Goal: Information Seeking & Learning: Learn about a topic

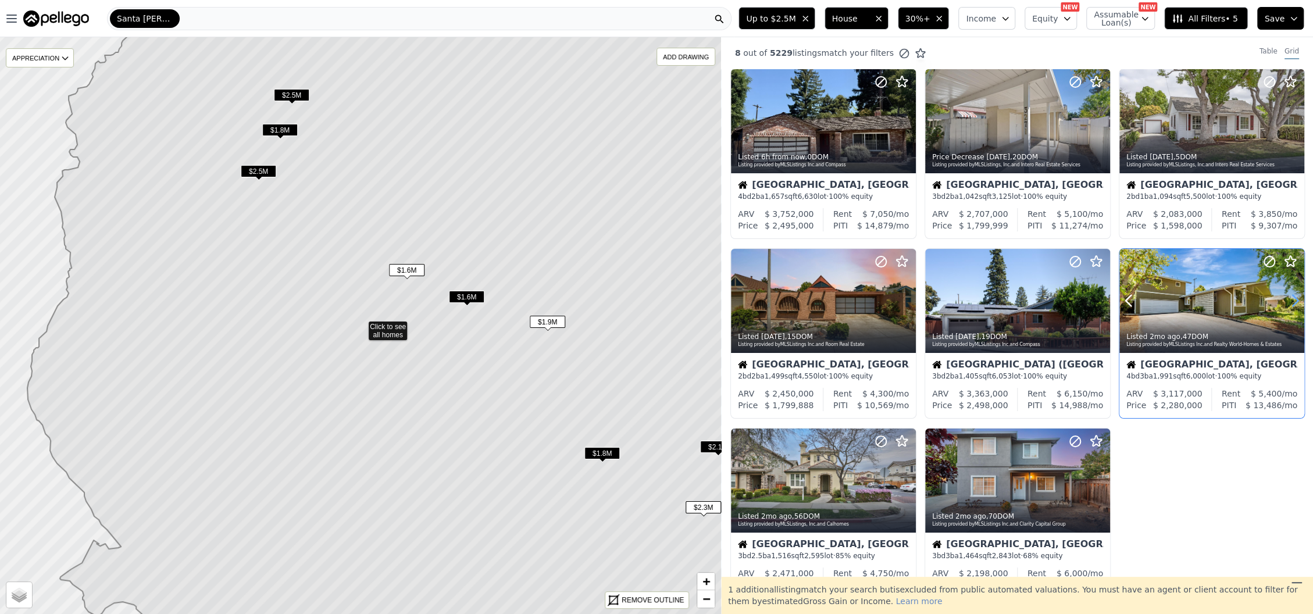
click at [1286, 301] on icon at bounding box center [1295, 300] width 19 height 19
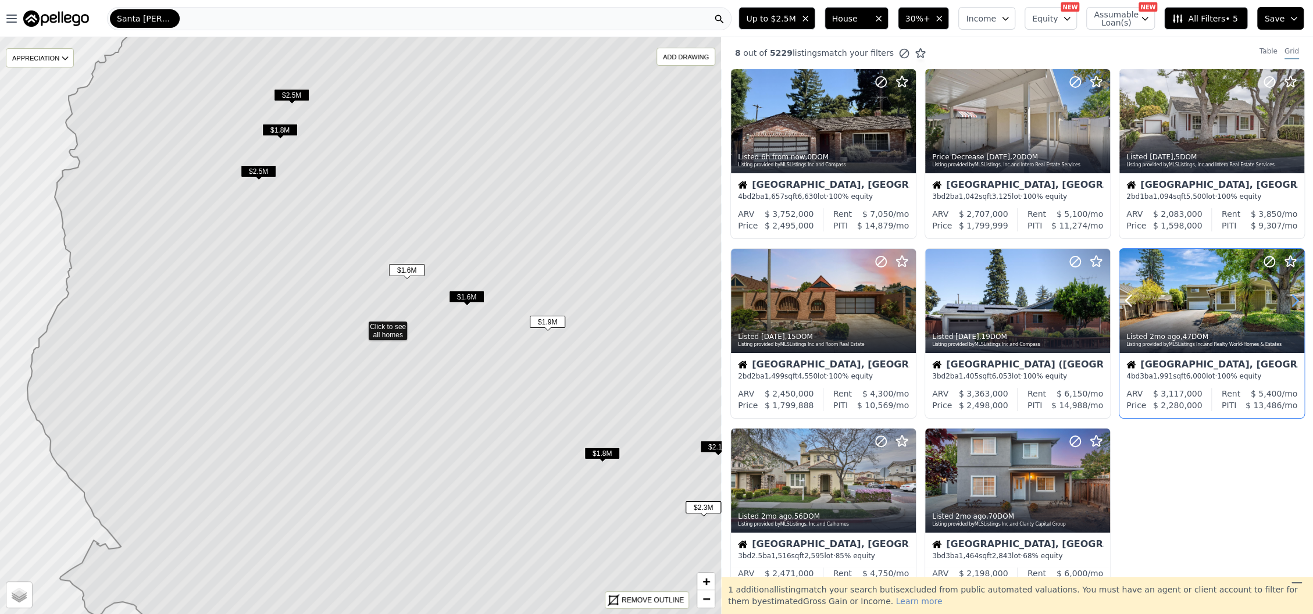
click at [1286, 301] on icon at bounding box center [1295, 300] width 19 height 19
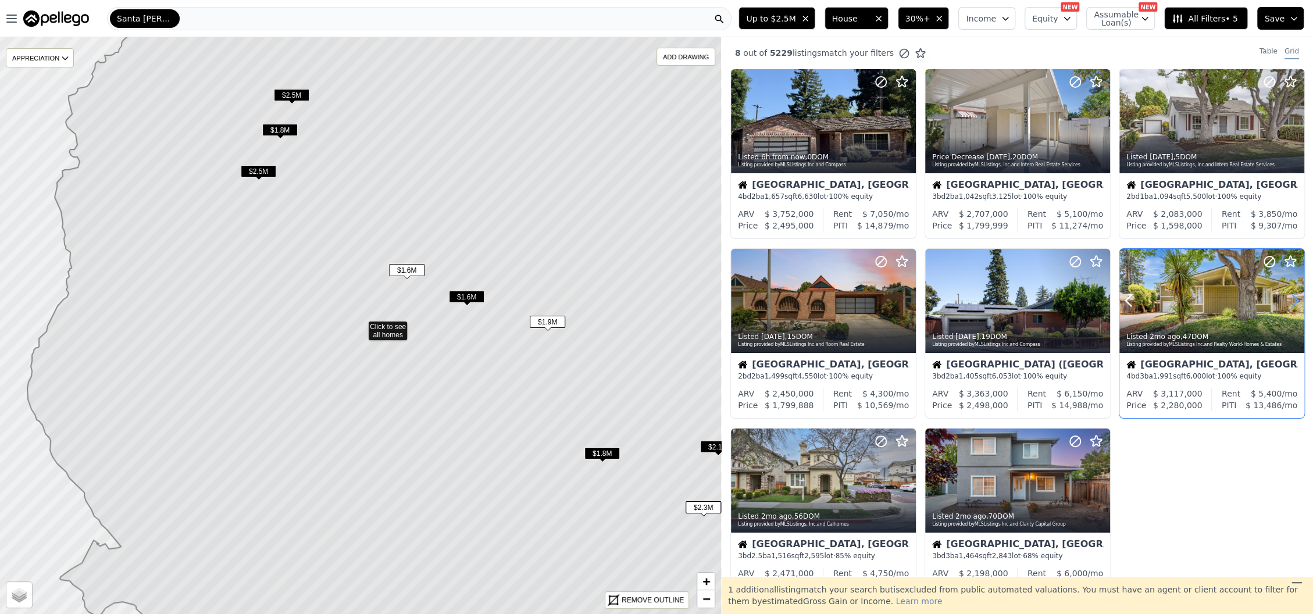
click at [1286, 301] on icon at bounding box center [1295, 300] width 19 height 19
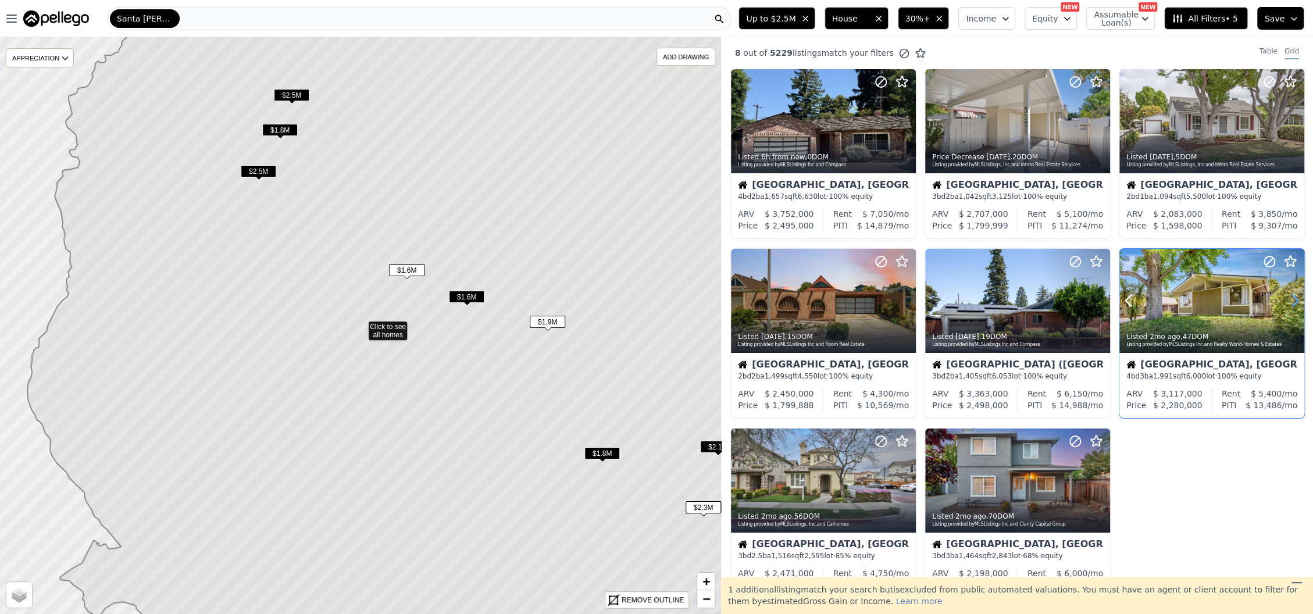
click at [1286, 301] on icon at bounding box center [1295, 300] width 19 height 19
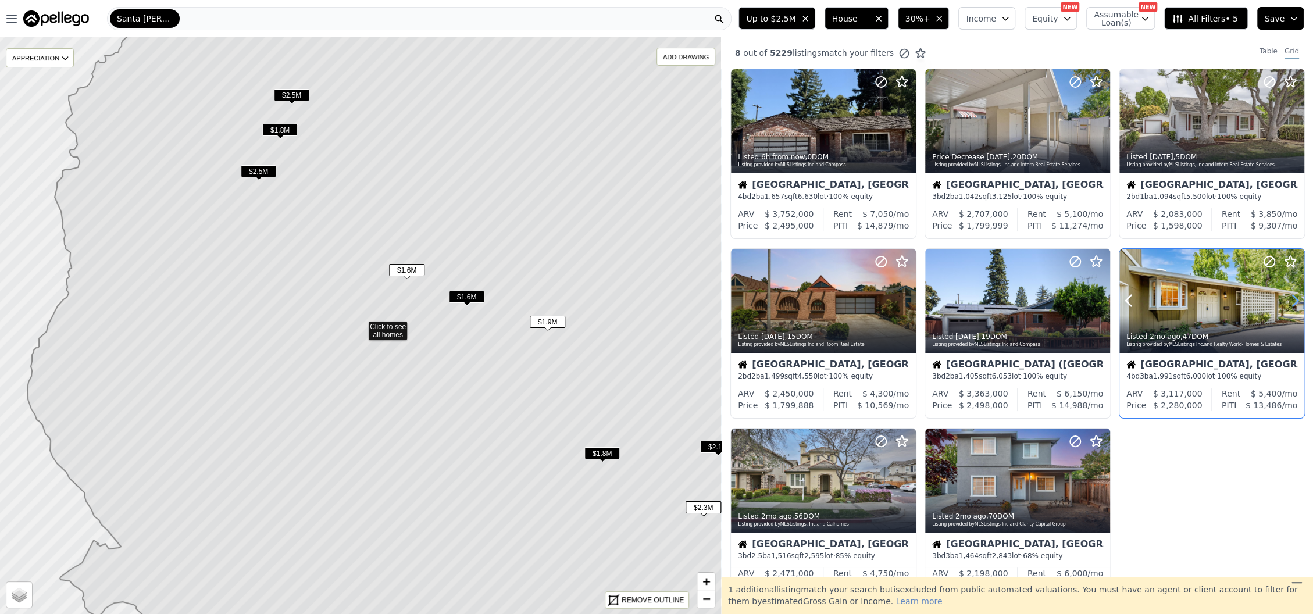
click at [1286, 301] on icon at bounding box center [1295, 300] width 19 height 19
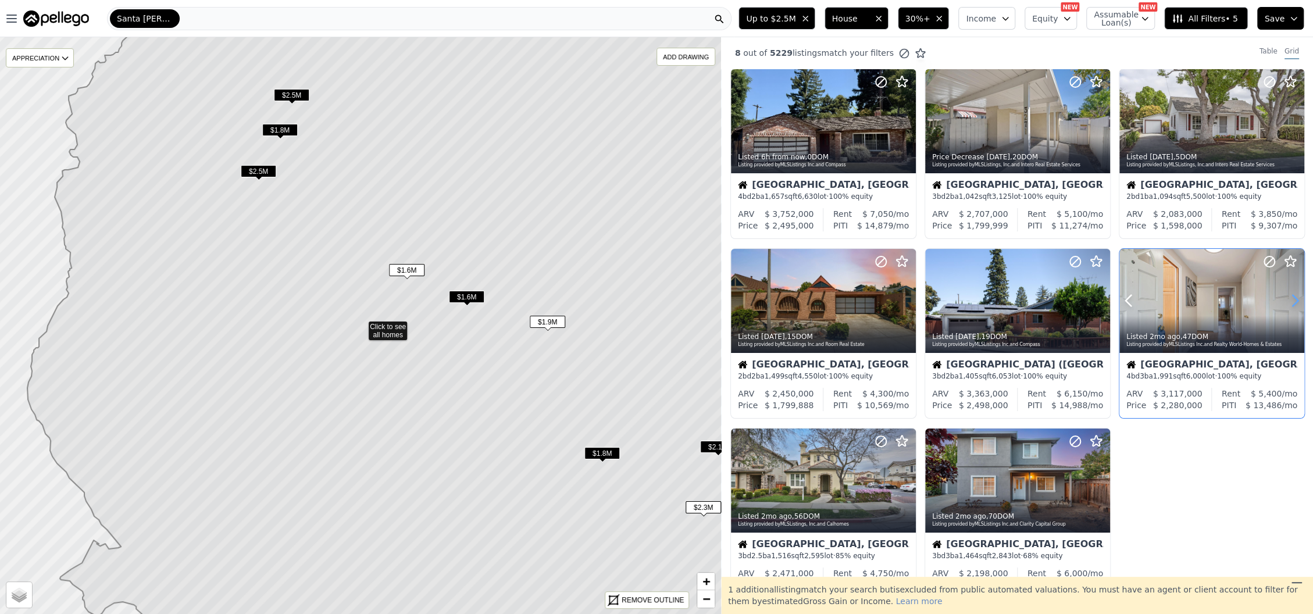
click at [1286, 301] on icon at bounding box center [1295, 300] width 19 height 19
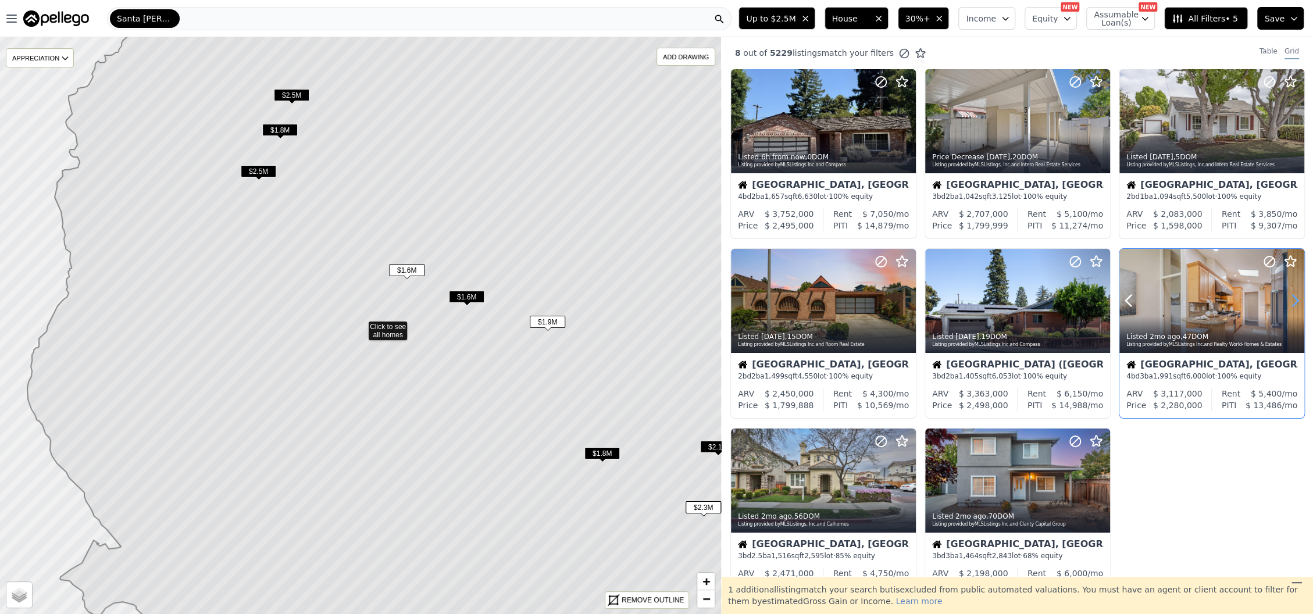
click at [1286, 301] on icon at bounding box center [1295, 300] width 19 height 19
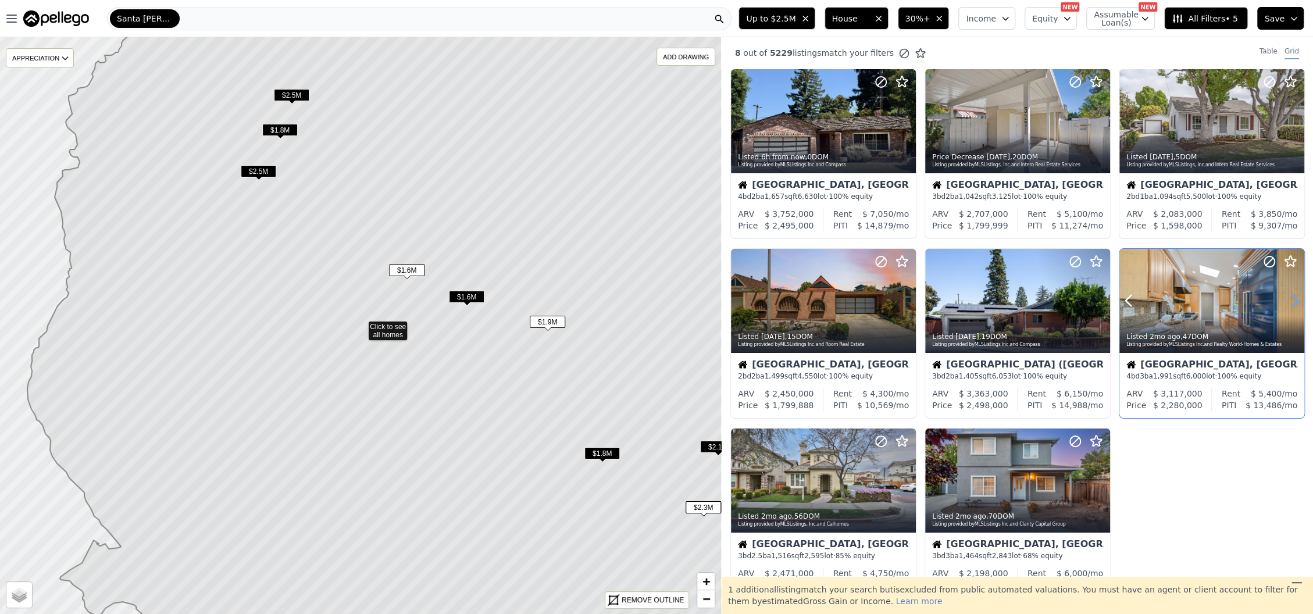
click at [1286, 301] on icon at bounding box center [1295, 300] width 19 height 19
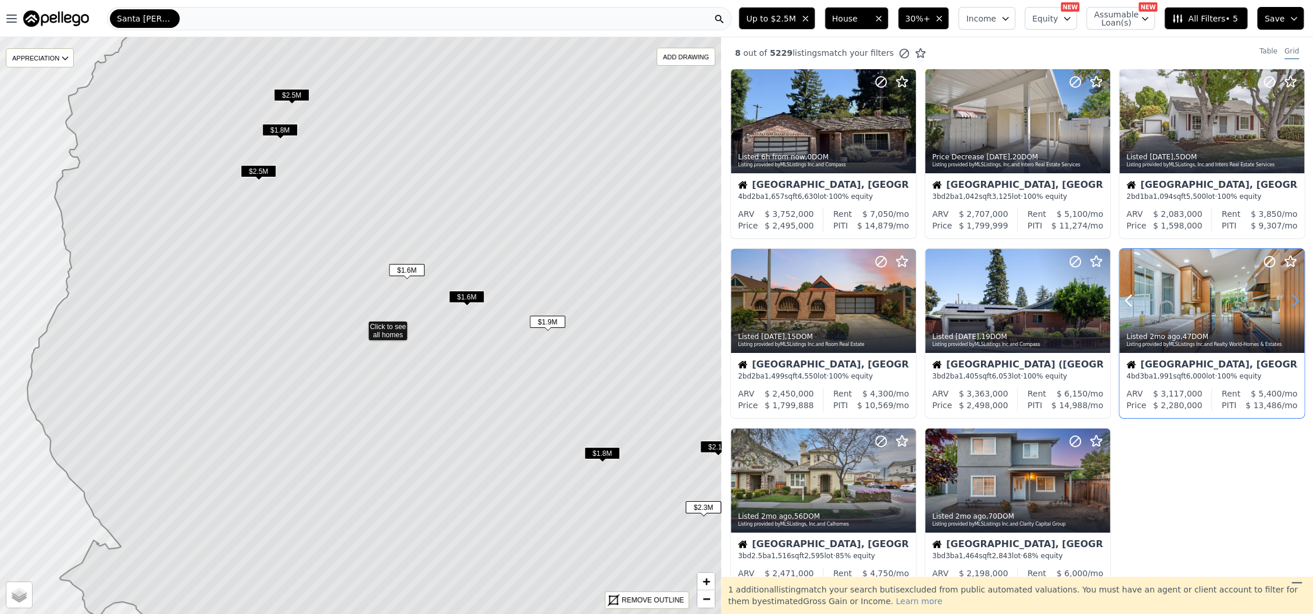
click at [1286, 301] on icon at bounding box center [1295, 300] width 19 height 19
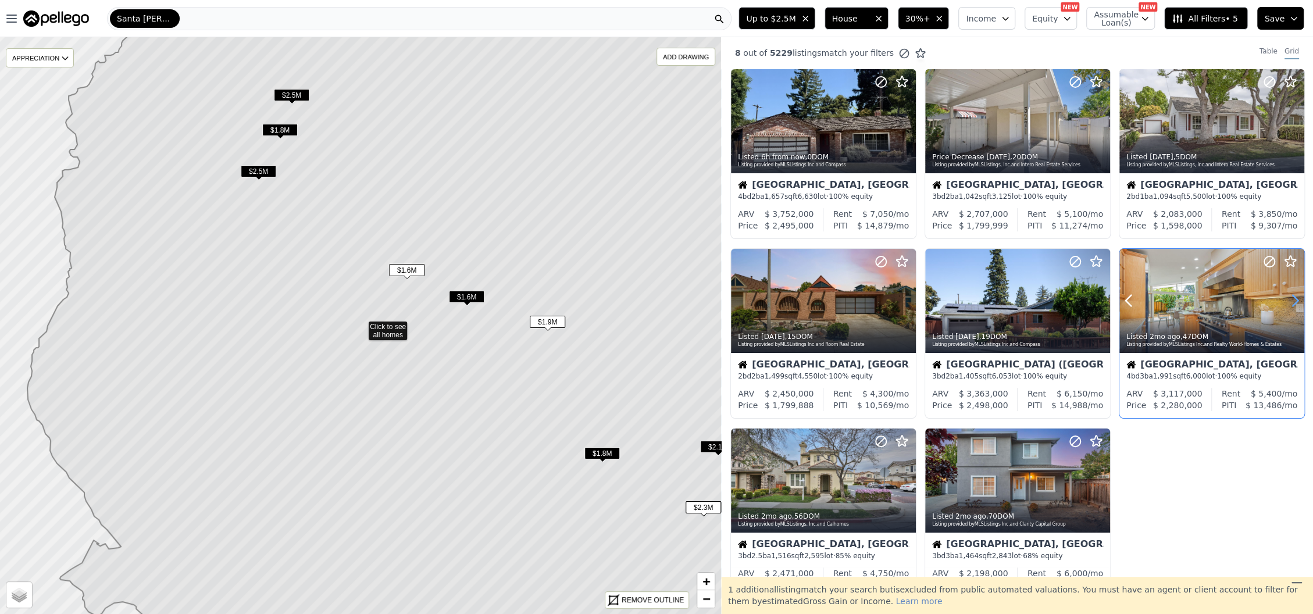
click at [1286, 301] on icon at bounding box center [1295, 300] width 19 height 19
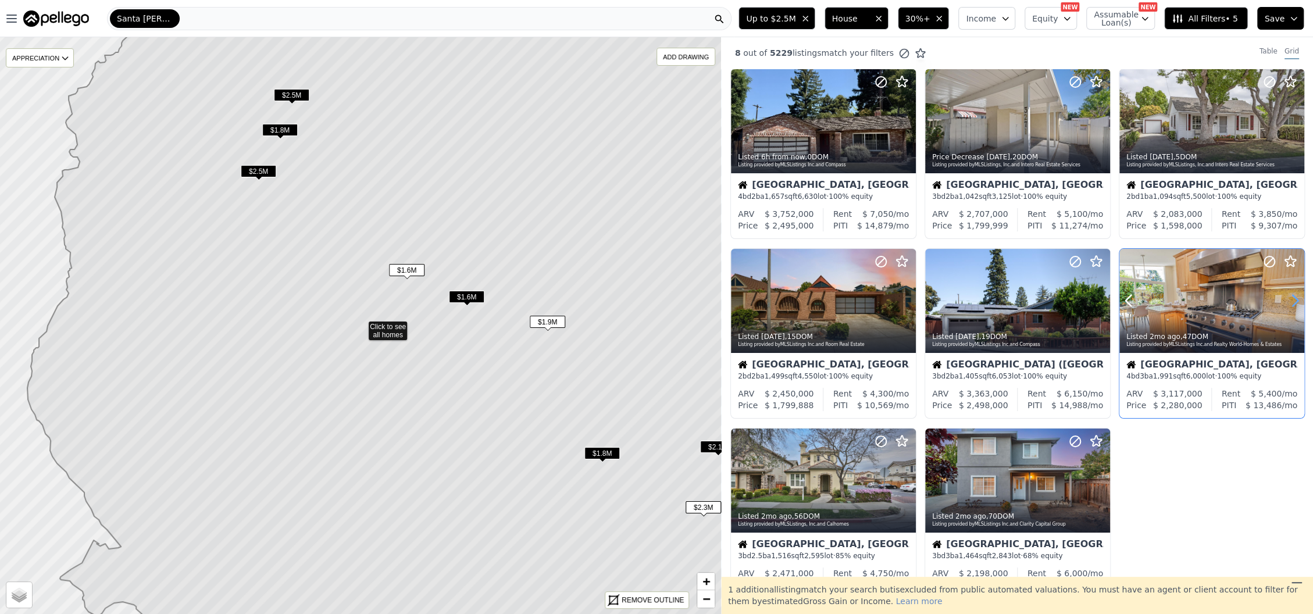
click at [1286, 301] on icon at bounding box center [1295, 300] width 19 height 19
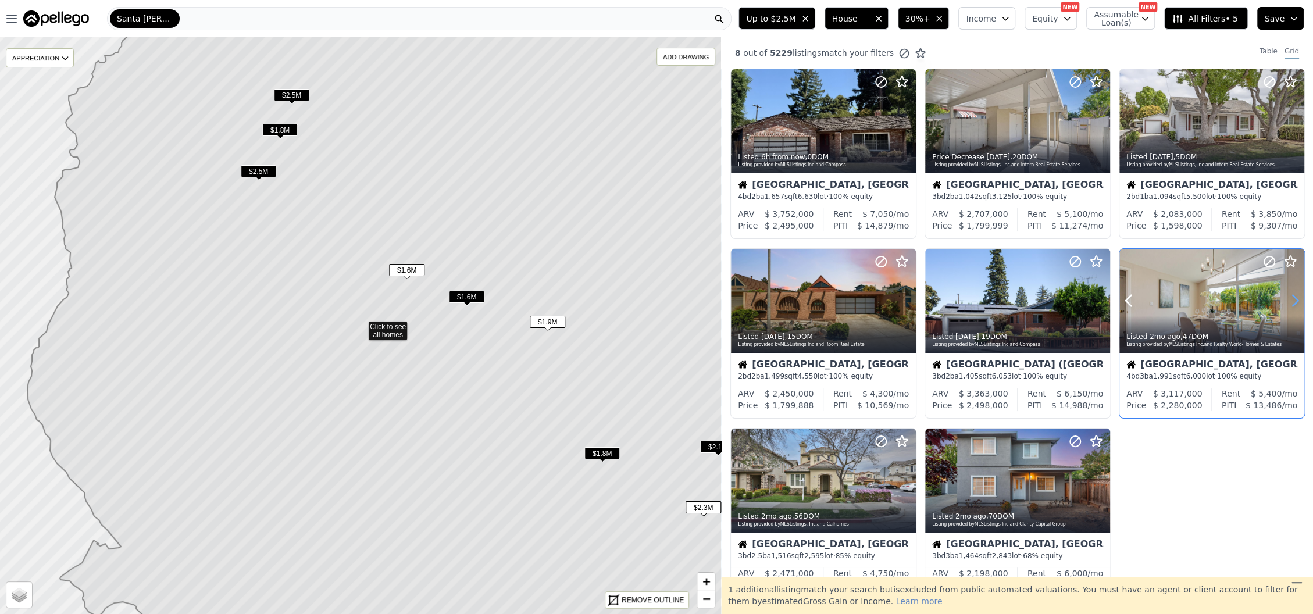
click at [1286, 301] on icon at bounding box center [1295, 300] width 19 height 19
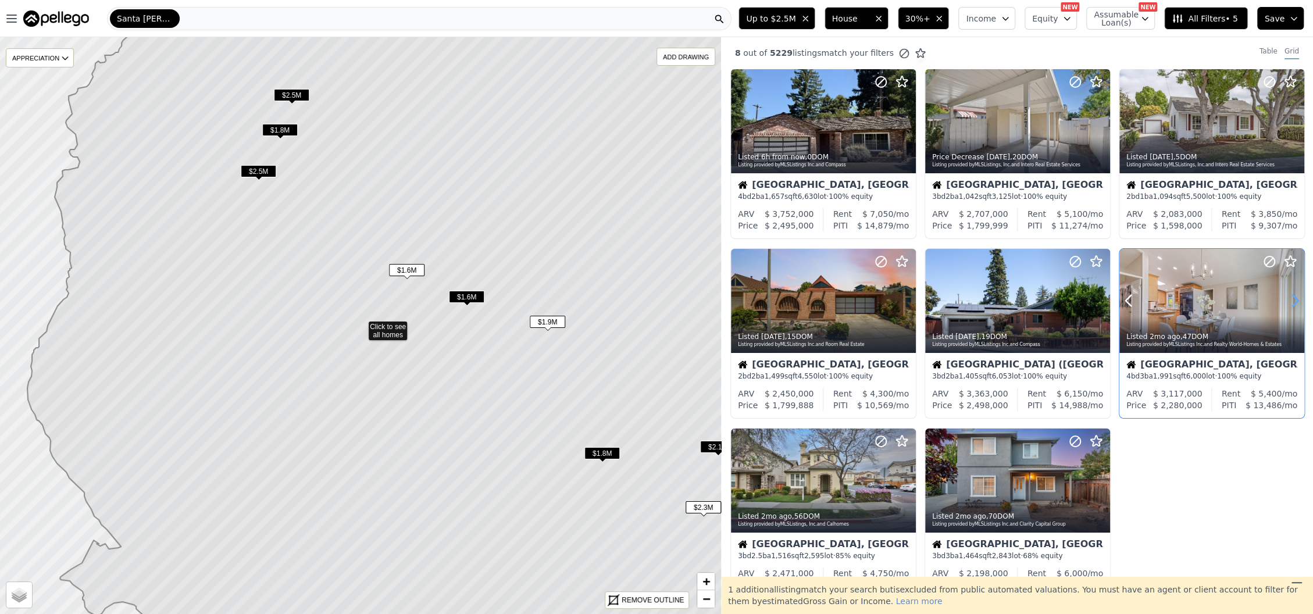
click at [1286, 301] on icon at bounding box center [1295, 300] width 19 height 19
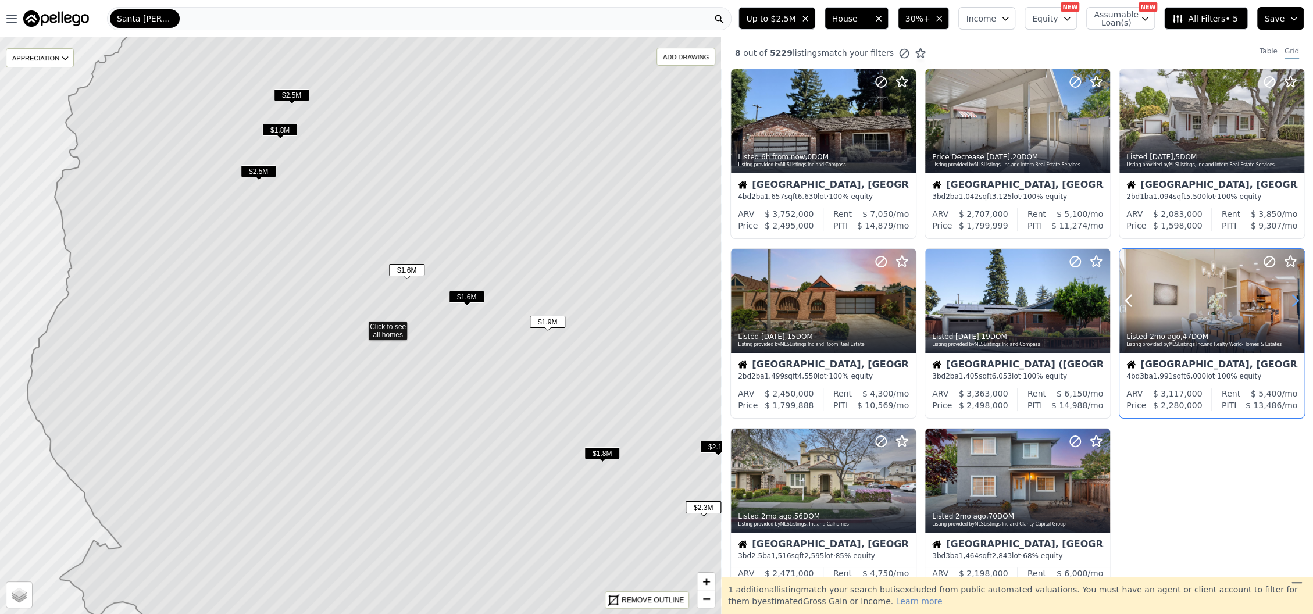
click at [1287, 301] on icon at bounding box center [1295, 300] width 19 height 19
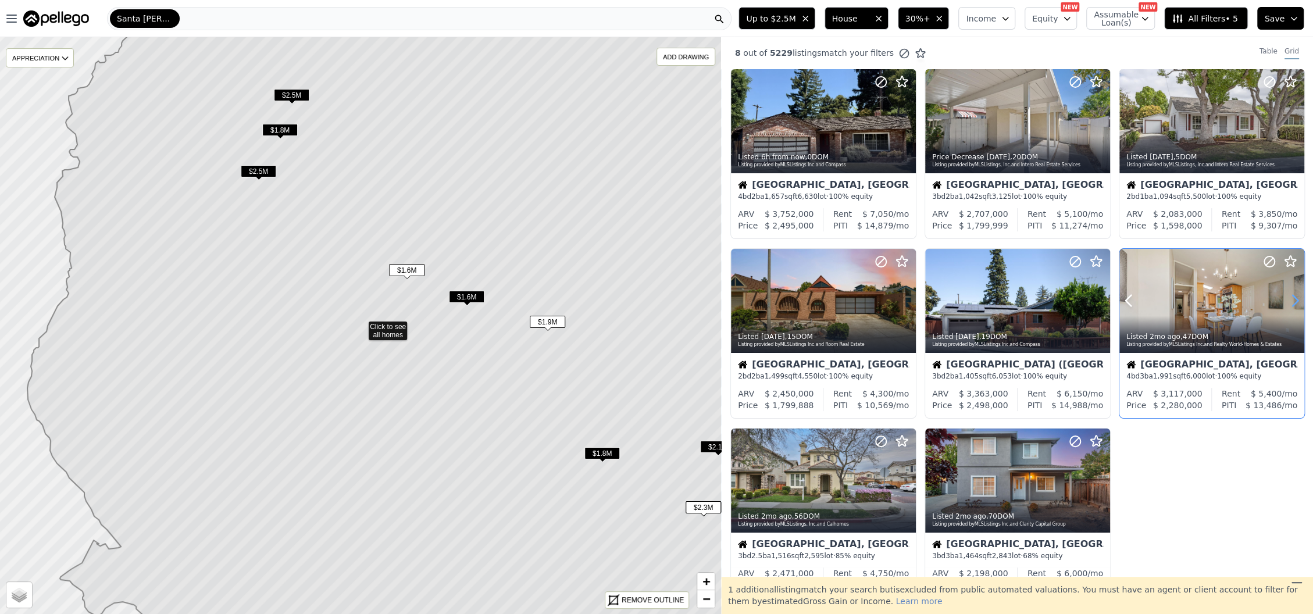
click at [1287, 301] on icon at bounding box center [1295, 300] width 19 height 19
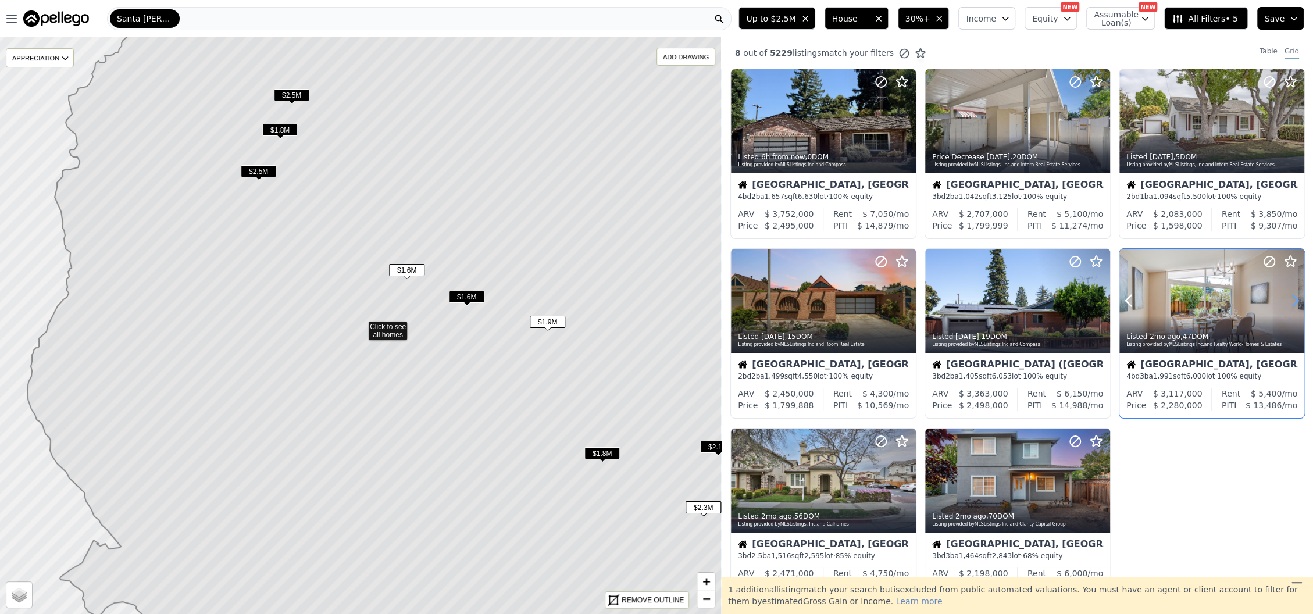
click at [1287, 301] on icon at bounding box center [1295, 300] width 19 height 19
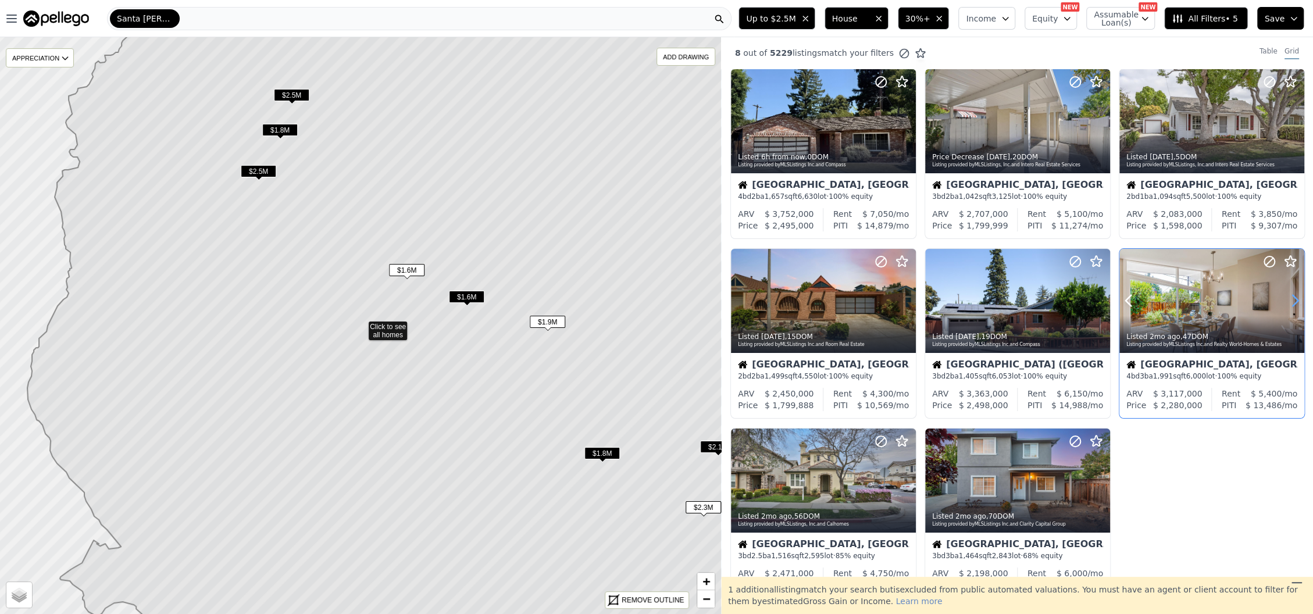
click at [1287, 301] on icon at bounding box center [1295, 300] width 19 height 19
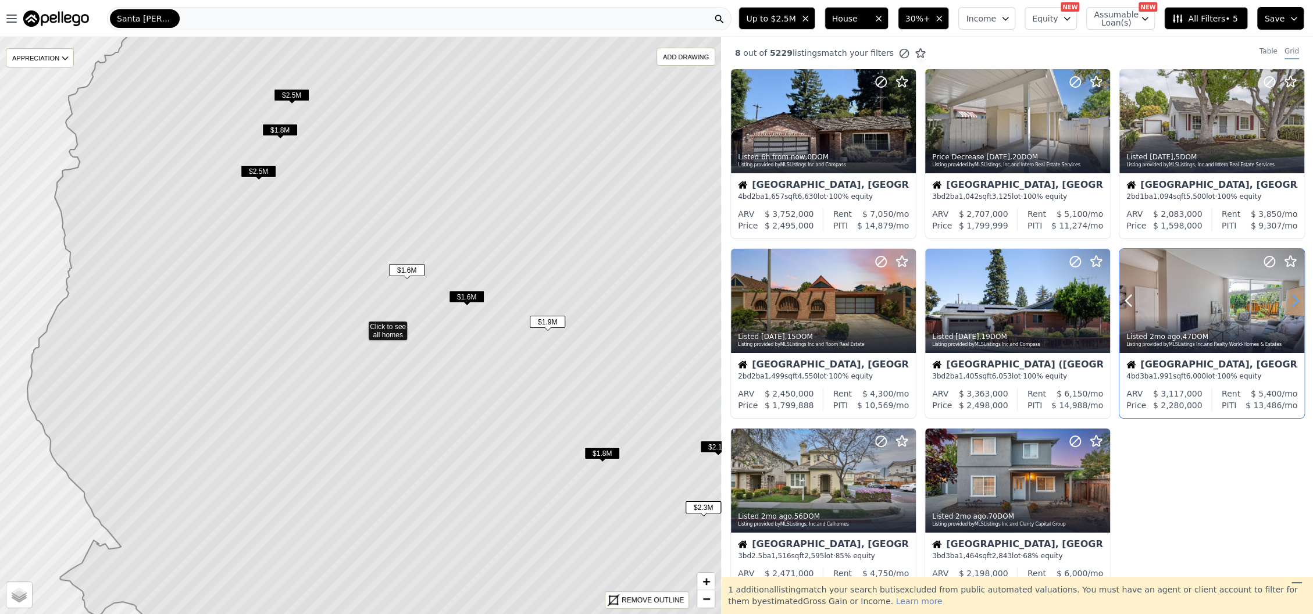
click at [1287, 301] on icon at bounding box center [1295, 300] width 19 height 19
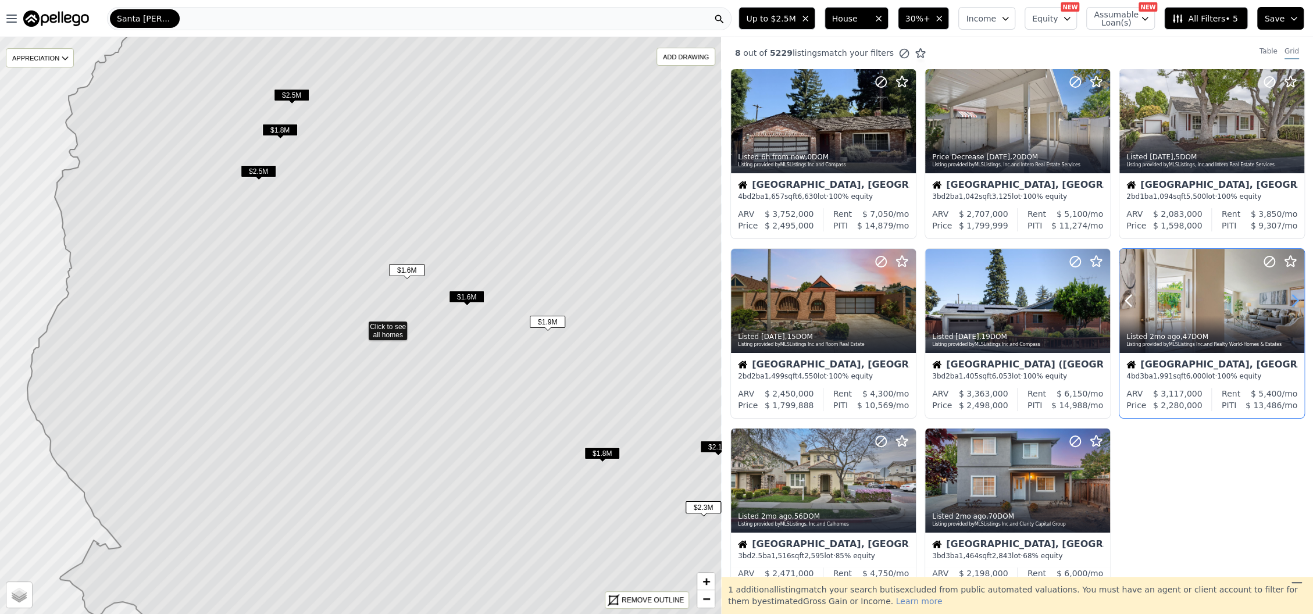
click at [1287, 301] on icon at bounding box center [1295, 300] width 19 height 19
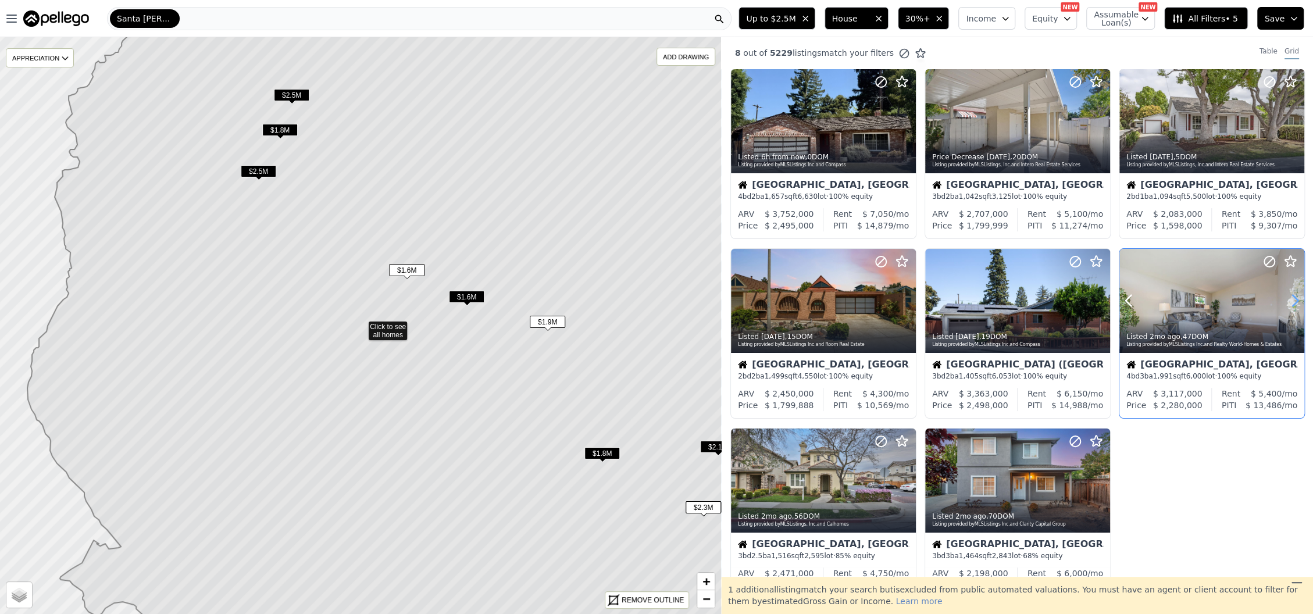
click at [1287, 301] on icon at bounding box center [1295, 300] width 19 height 19
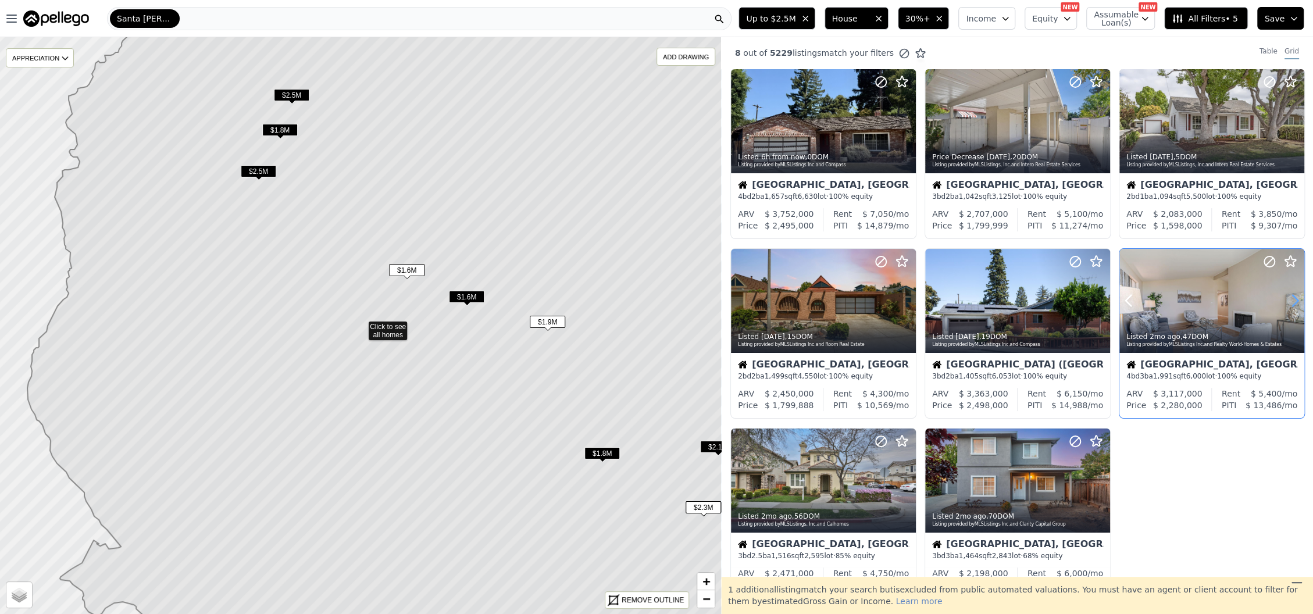
click at [1287, 301] on icon at bounding box center [1295, 300] width 19 height 19
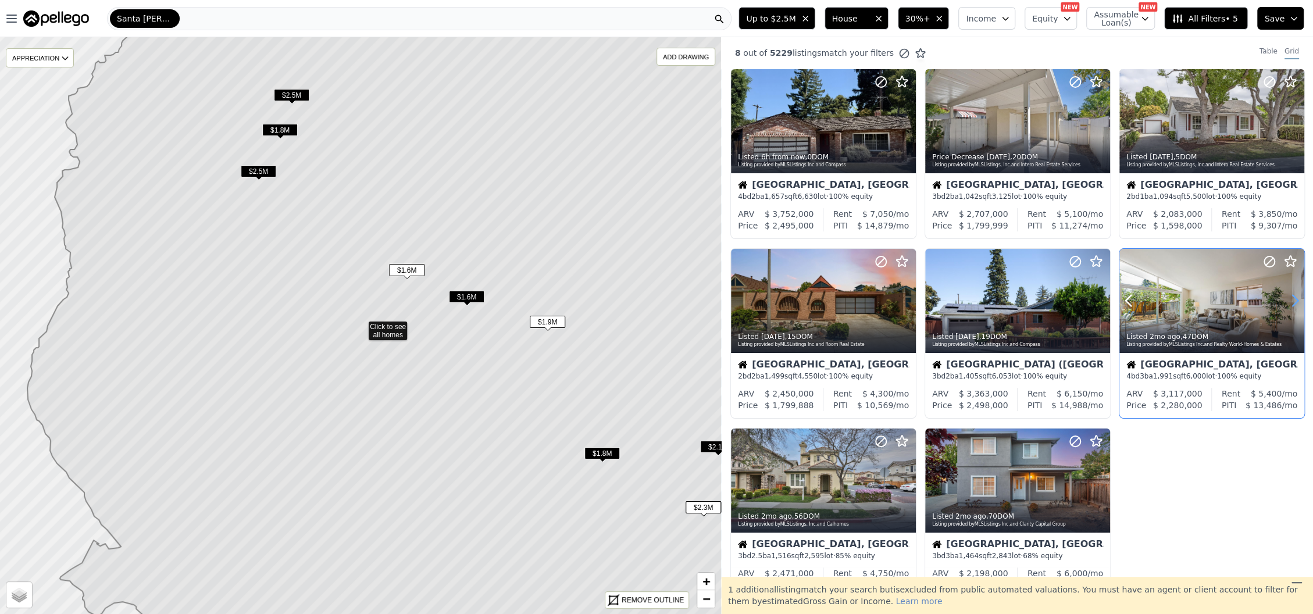
click at [1287, 301] on icon at bounding box center [1295, 300] width 19 height 19
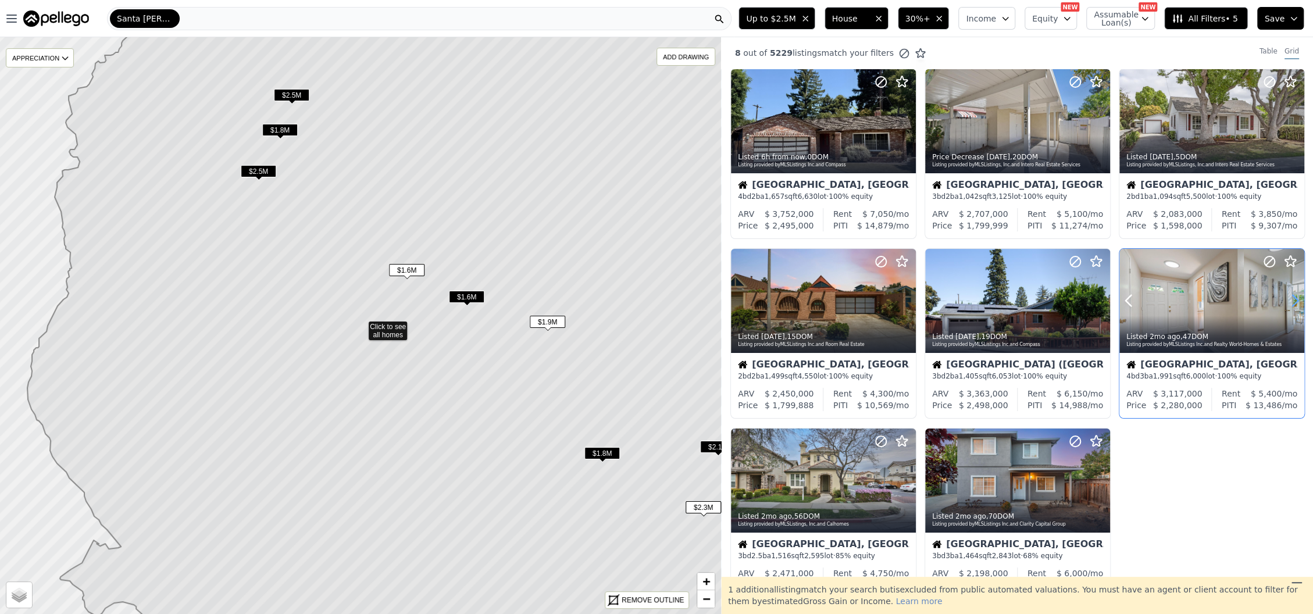
click at [1287, 301] on icon at bounding box center [1295, 300] width 19 height 19
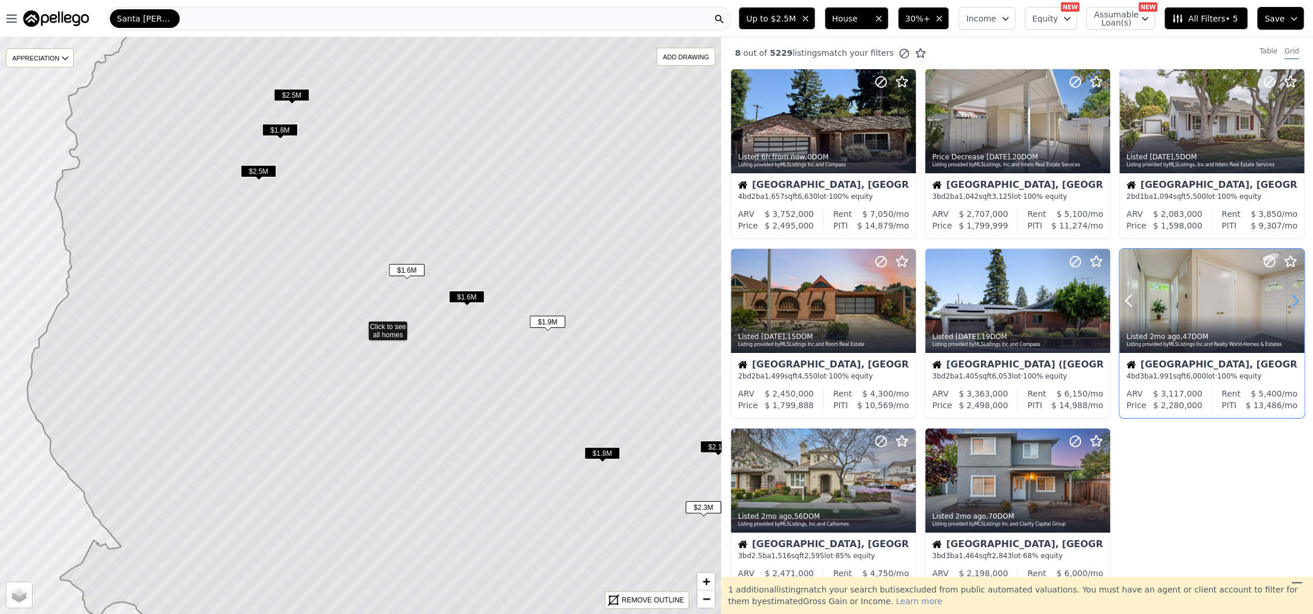
click at [1287, 300] on icon at bounding box center [1295, 300] width 19 height 19
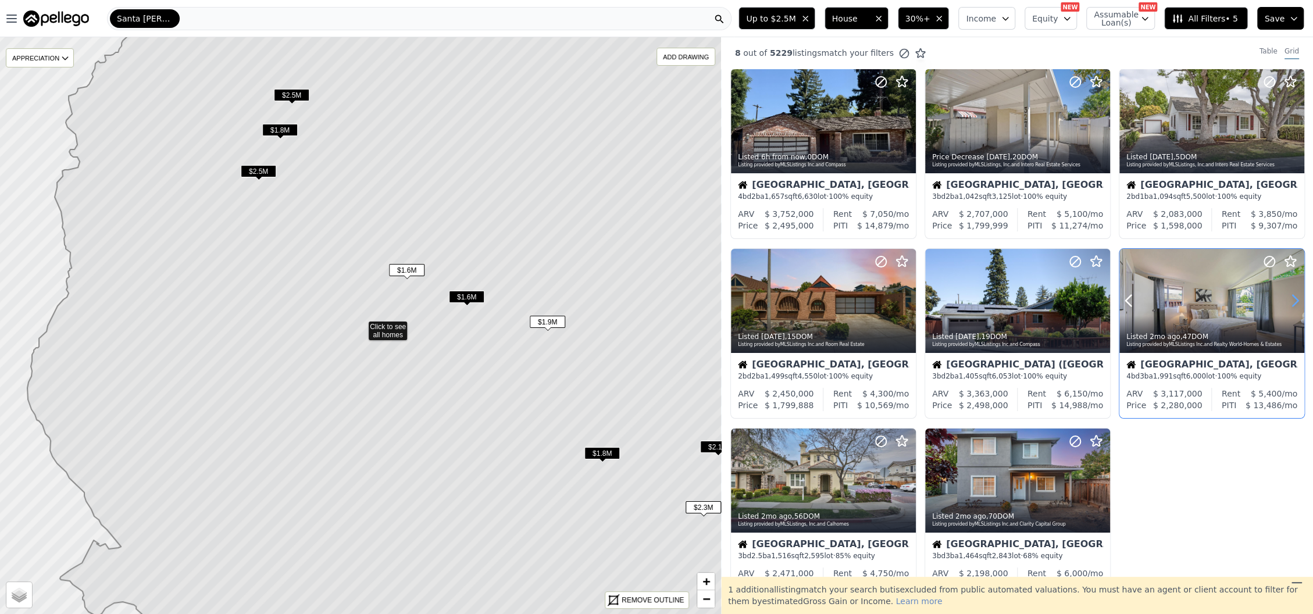
click at [1290, 298] on icon at bounding box center [1295, 300] width 19 height 19
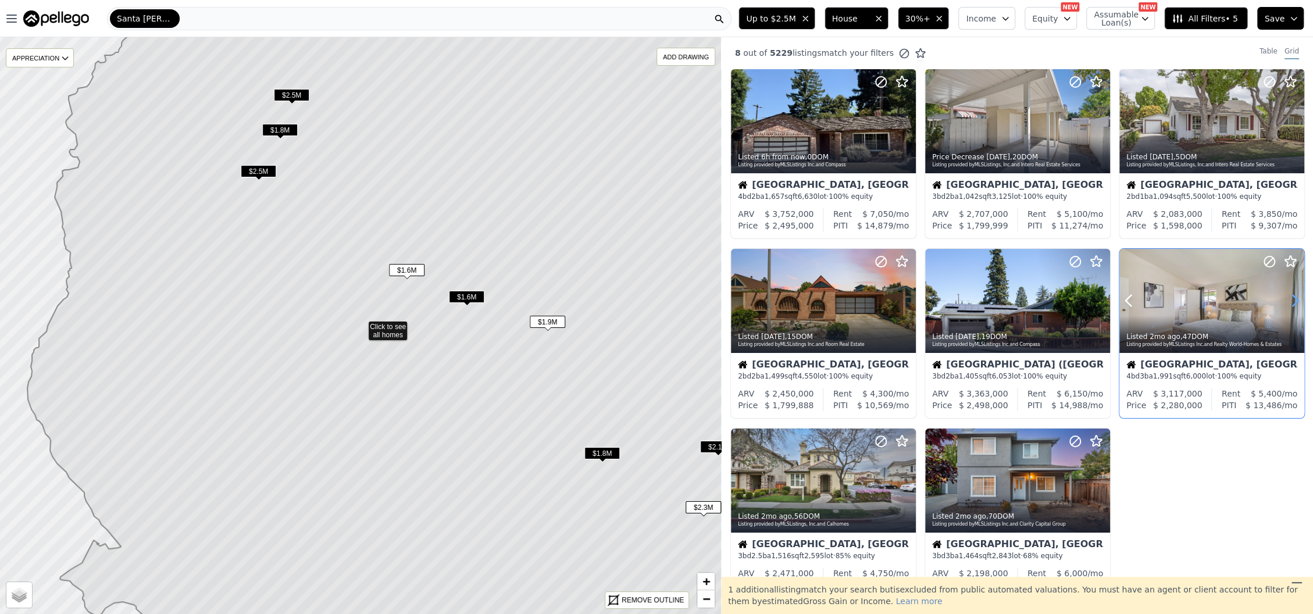
click at [1290, 298] on icon at bounding box center [1295, 300] width 19 height 19
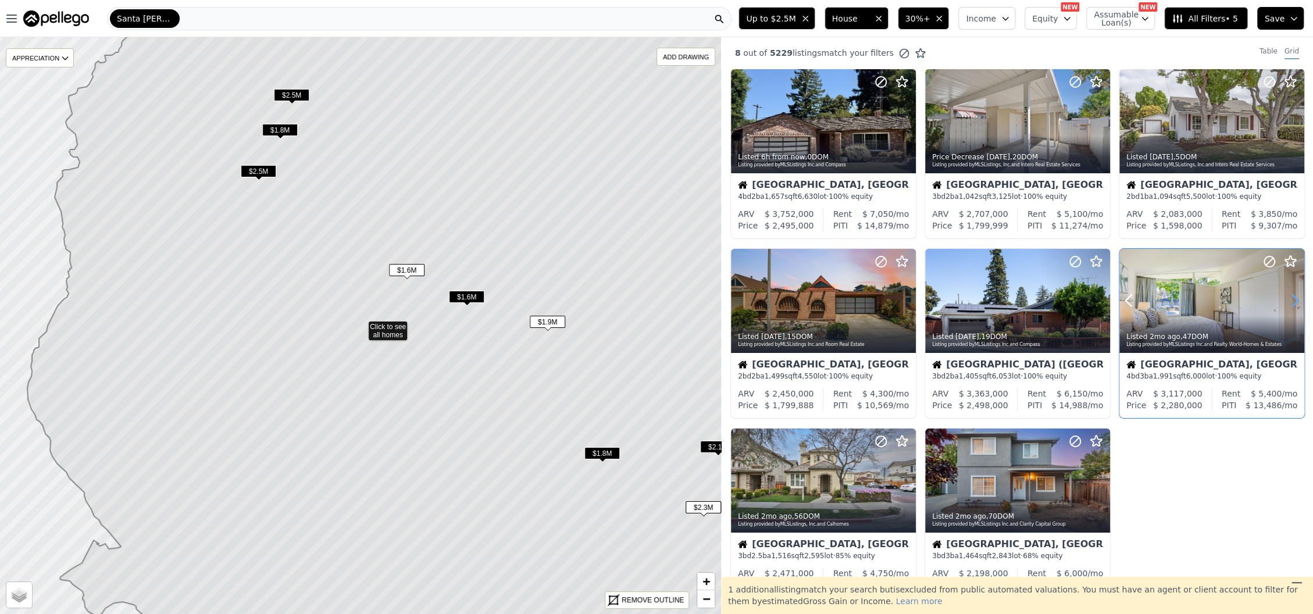
click at [1290, 298] on icon at bounding box center [1295, 300] width 19 height 19
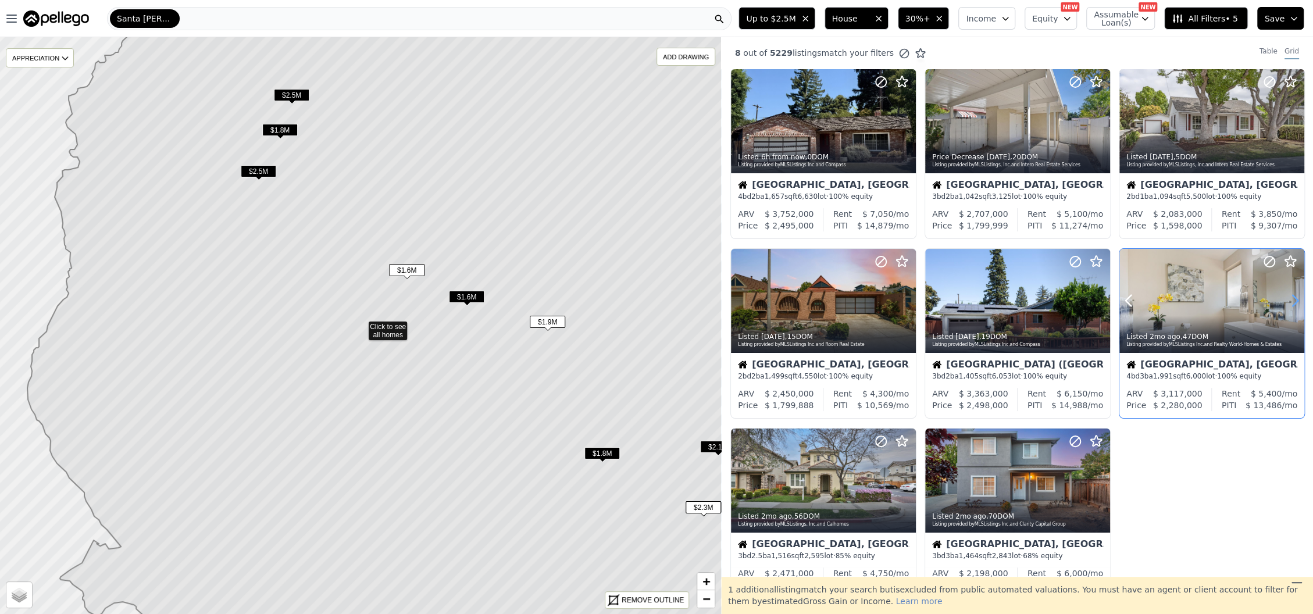
click at [1290, 298] on icon at bounding box center [1295, 300] width 19 height 19
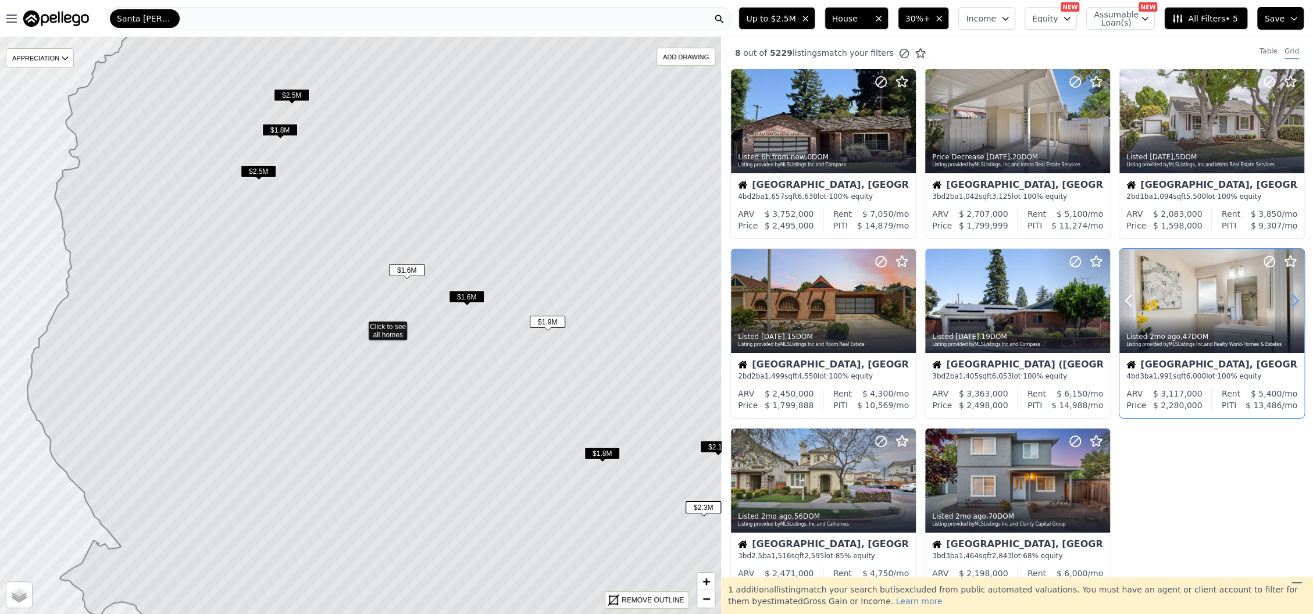
click at [1290, 298] on icon at bounding box center [1295, 300] width 19 height 19
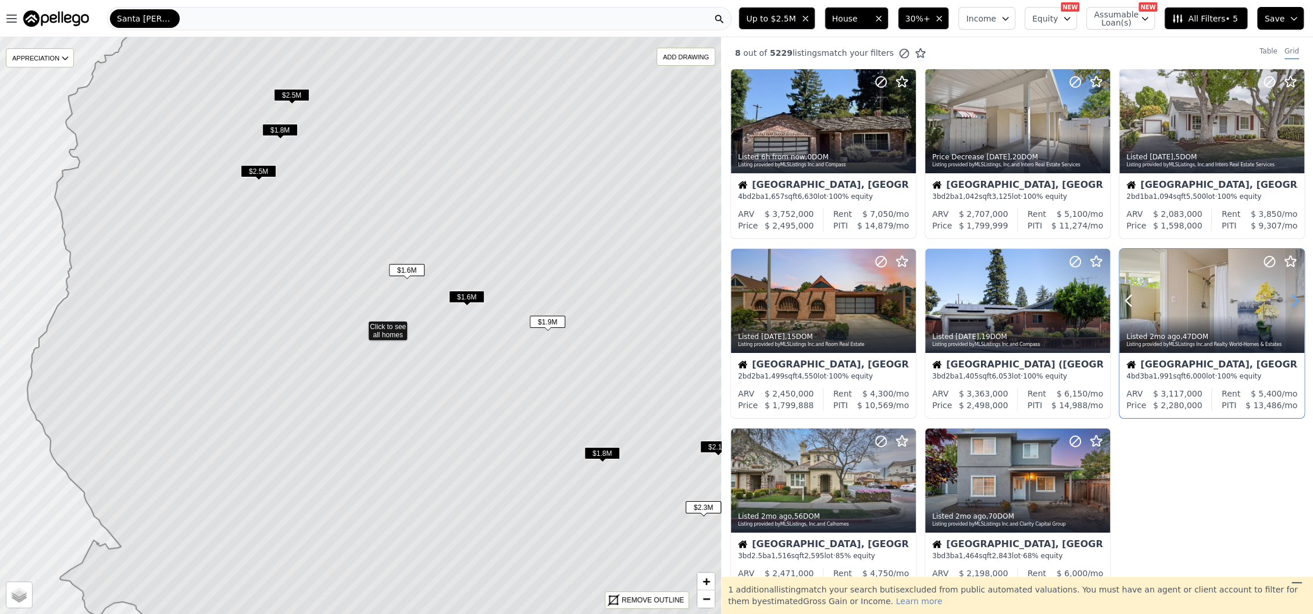
click at [1290, 298] on icon at bounding box center [1295, 300] width 19 height 19
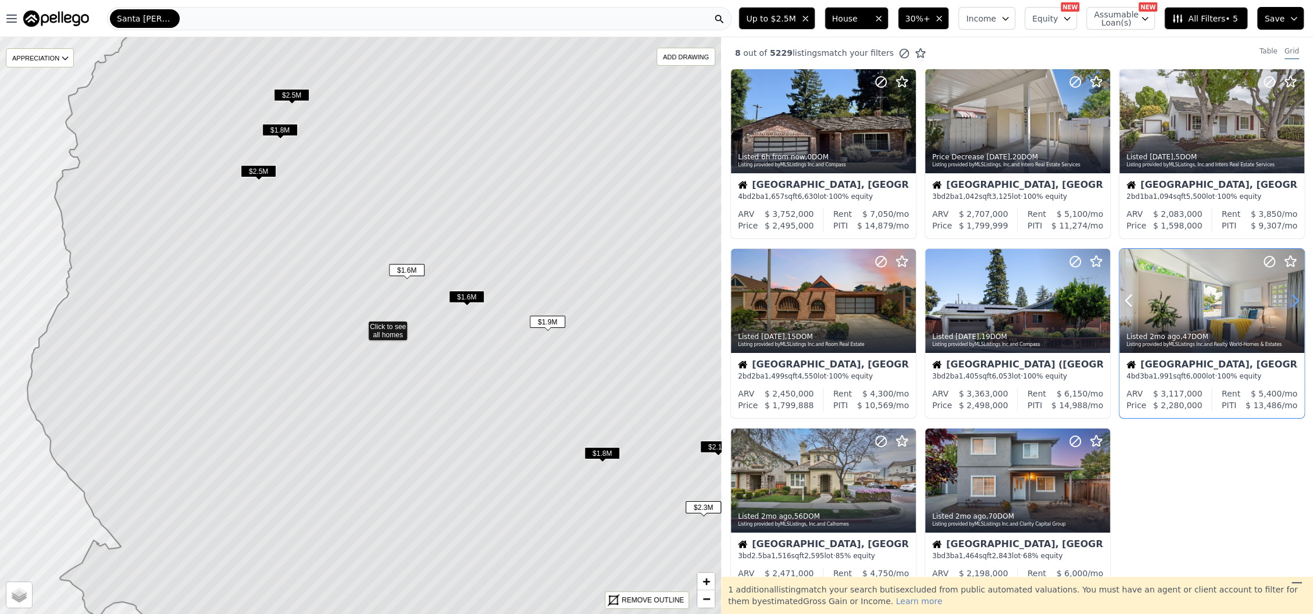
click at [1290, 298] on icon at bounding box center [1295, 300] width 19 height 19
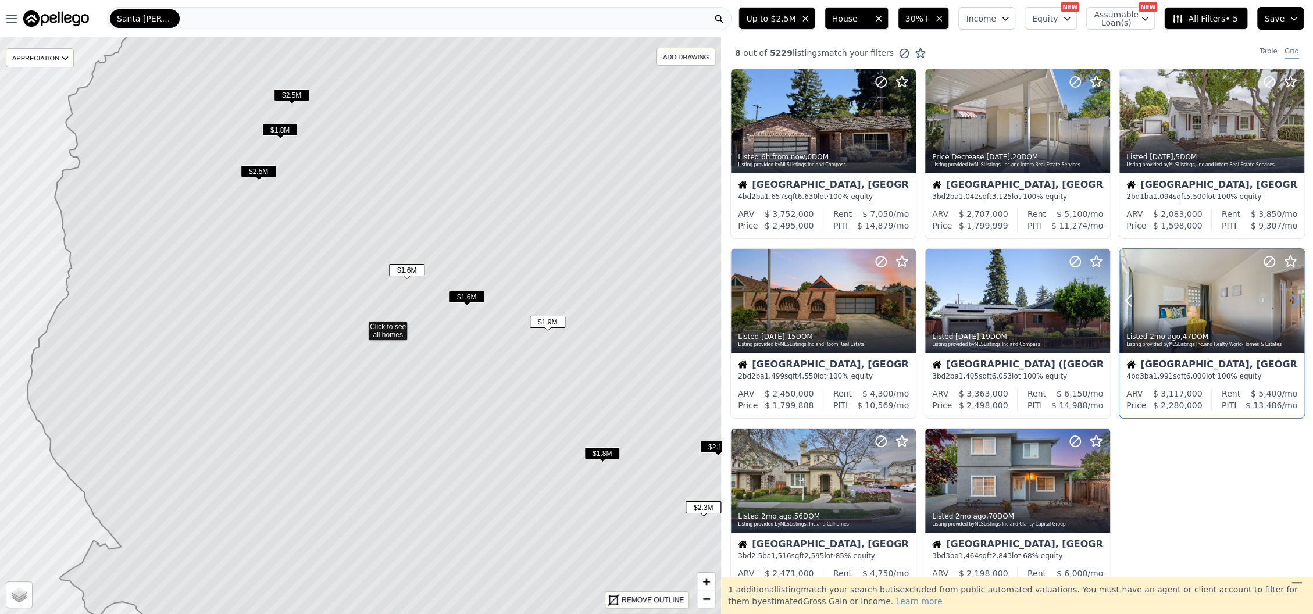
click at [1290, 298] on icon at bounding box center [1295, 300] width 19 height 19
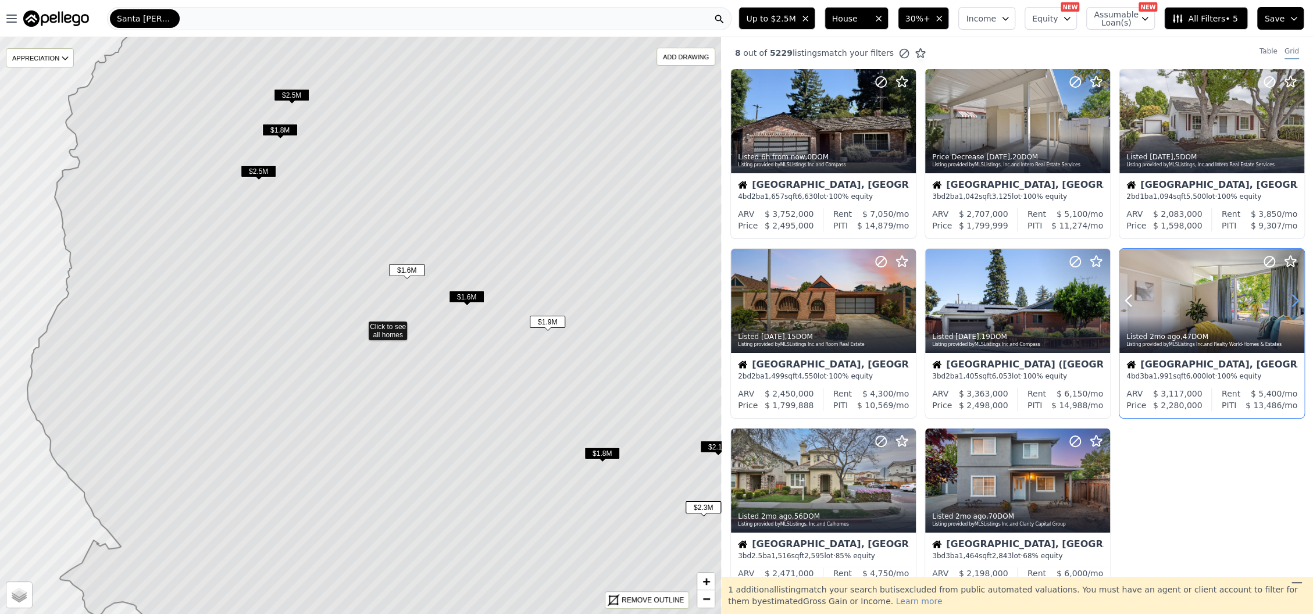
click at [1290, 298] on icon at bounding box center [1295, 300] width 19 height 19
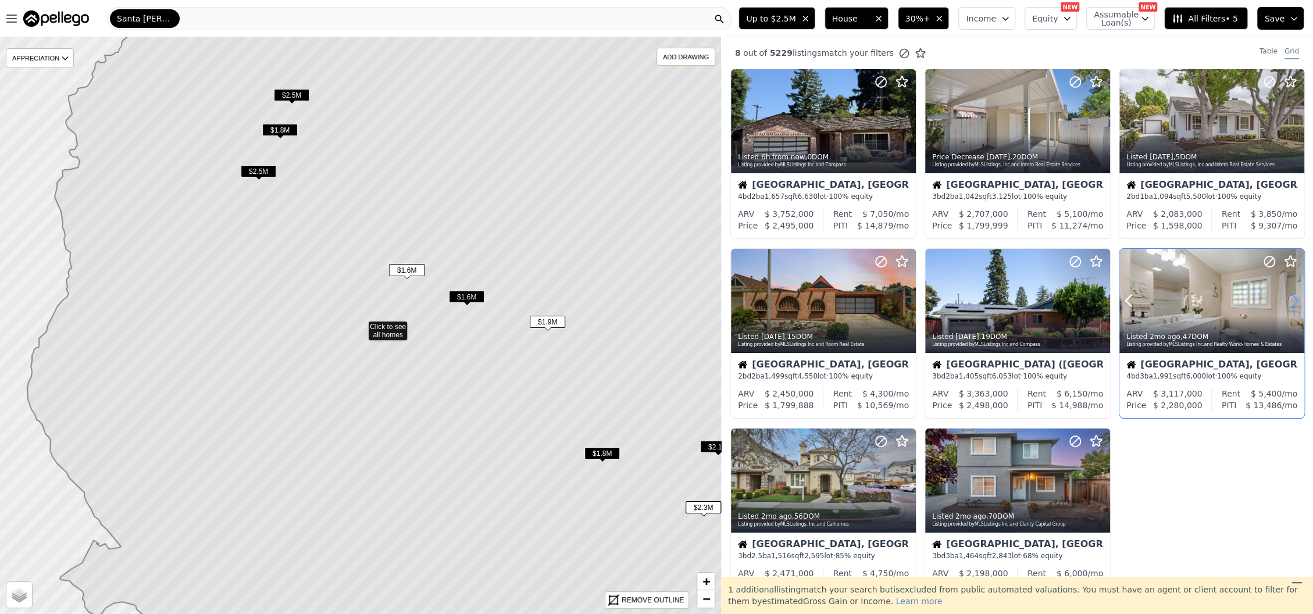
click at [1290, 298] on icon at bounding box center [1295, 300] width 19 height 19
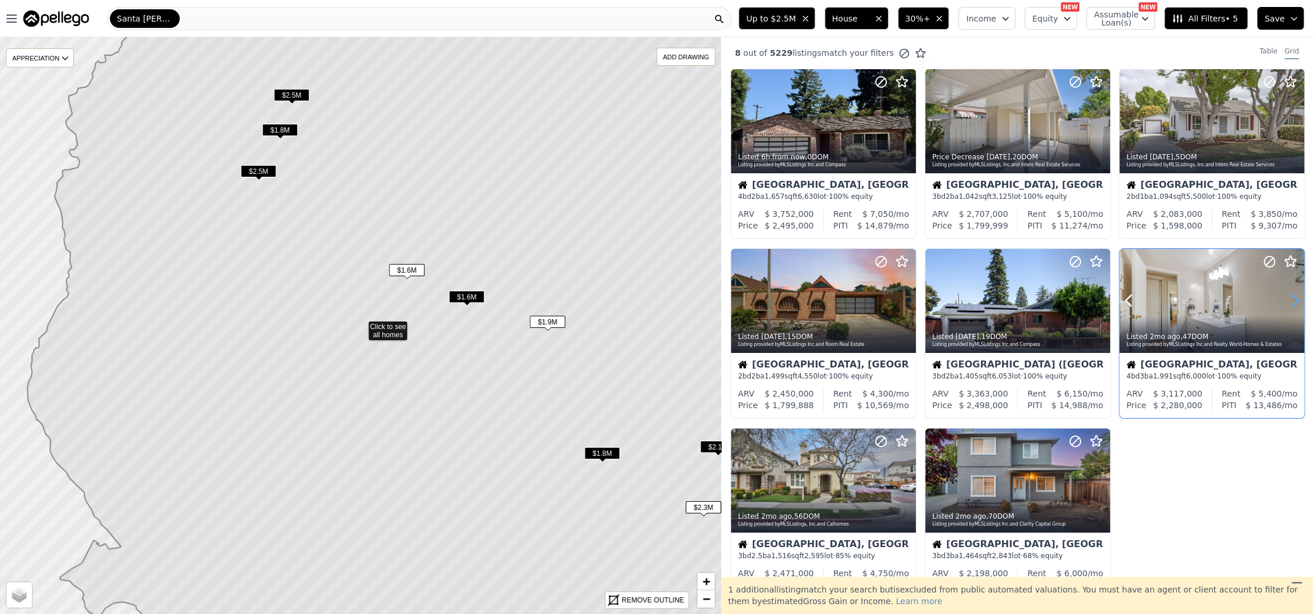
click at [1290, 298] on icon at bounding box center [1295, 300] width 19 height 19
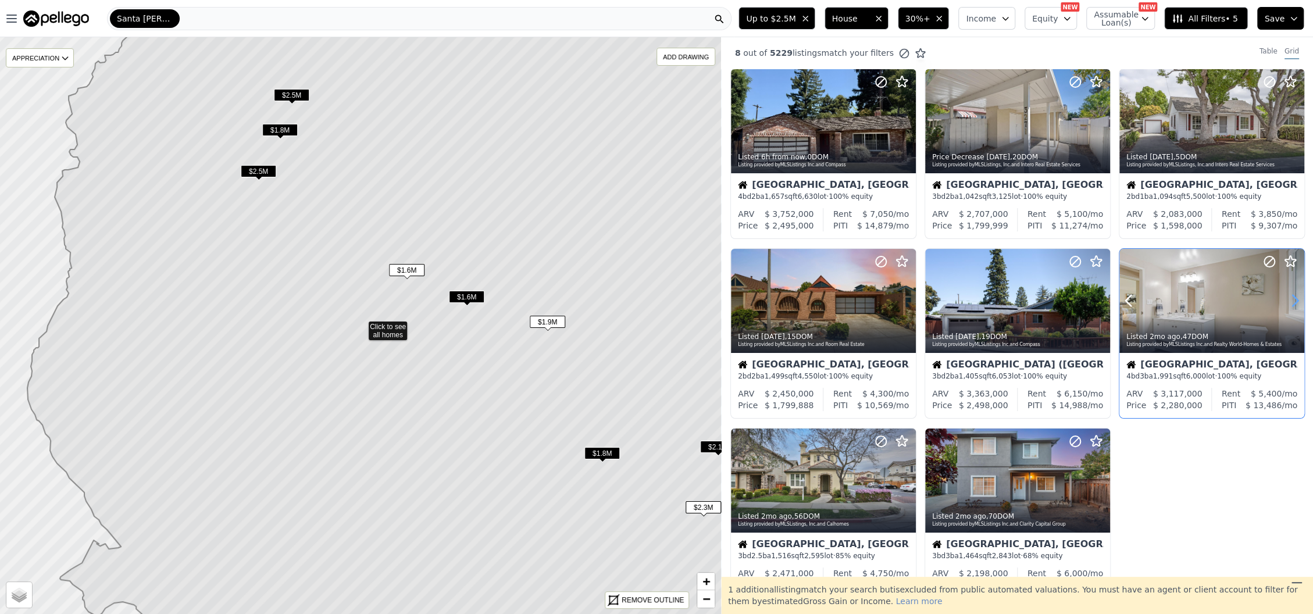
click at [1290, 297] on icon at bounding box center [1295, 300] width 19 height 19
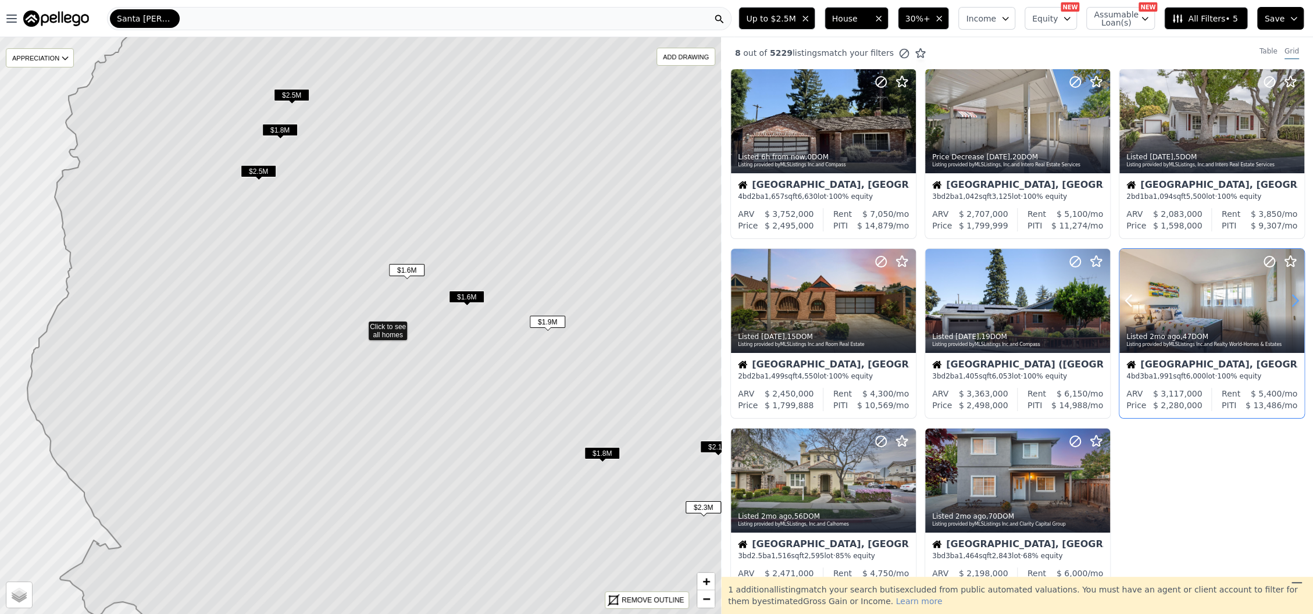
click at [1290, 297] on icon at bounding box center [1295, 300] width 19 height 19
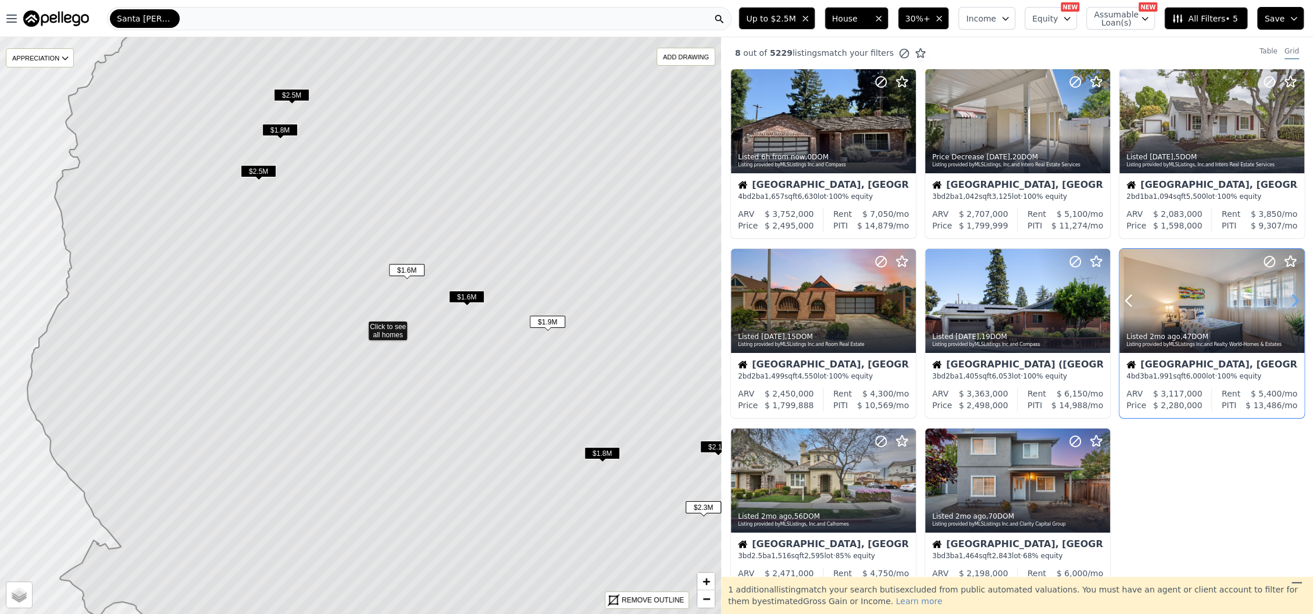
click at [1290, 297] on icon at bounding box center [1295, 300] width 19 height 19
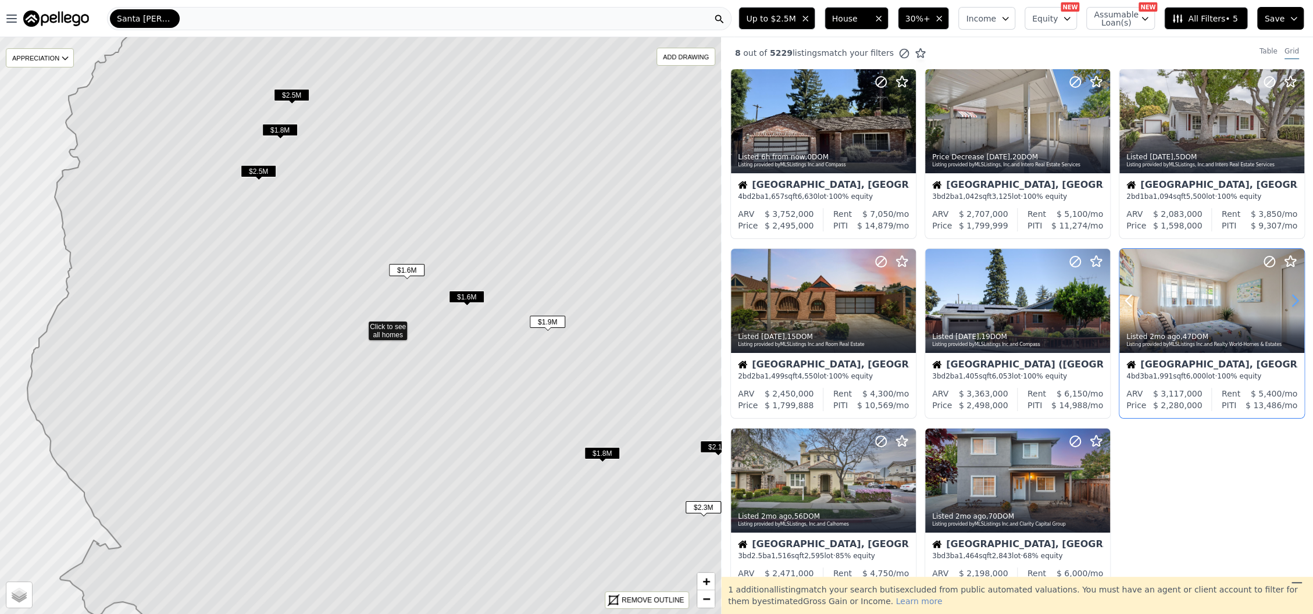
click at [1290, 297] on icon at bounding box center [1295, 300] width 19 height 19
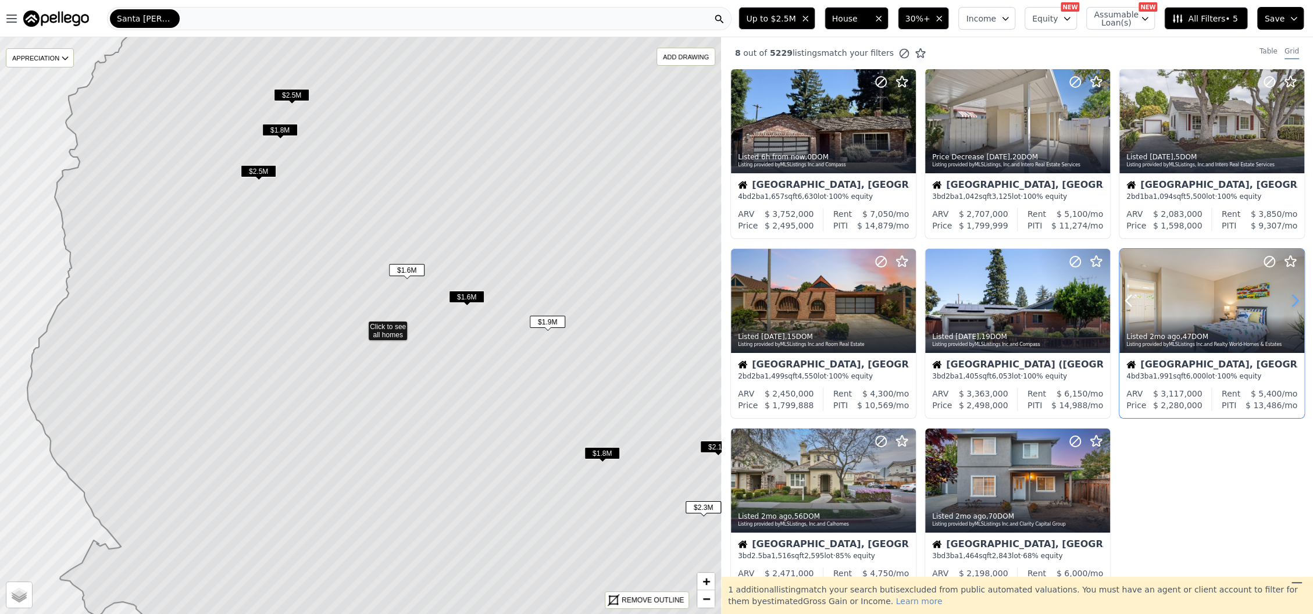
click at [1287, 301] on icon at bounding box center [1295, 300] width 19 height 19
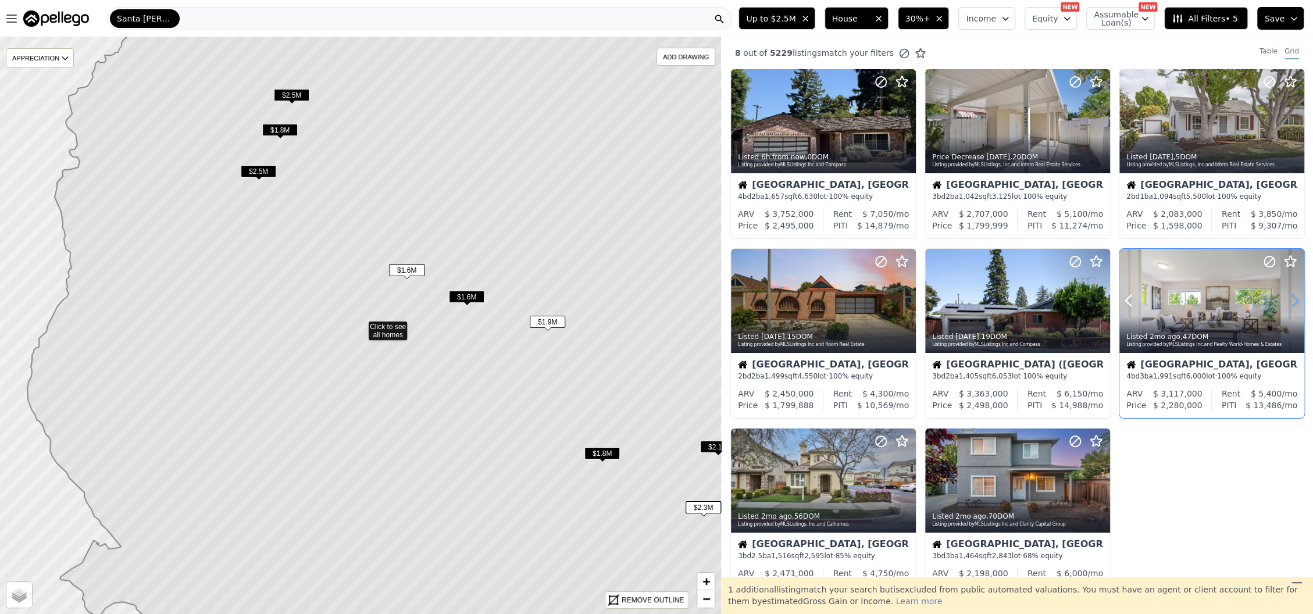
click at [1286, 301] on icon at bounding box center [1295, 300] width 19 height 19
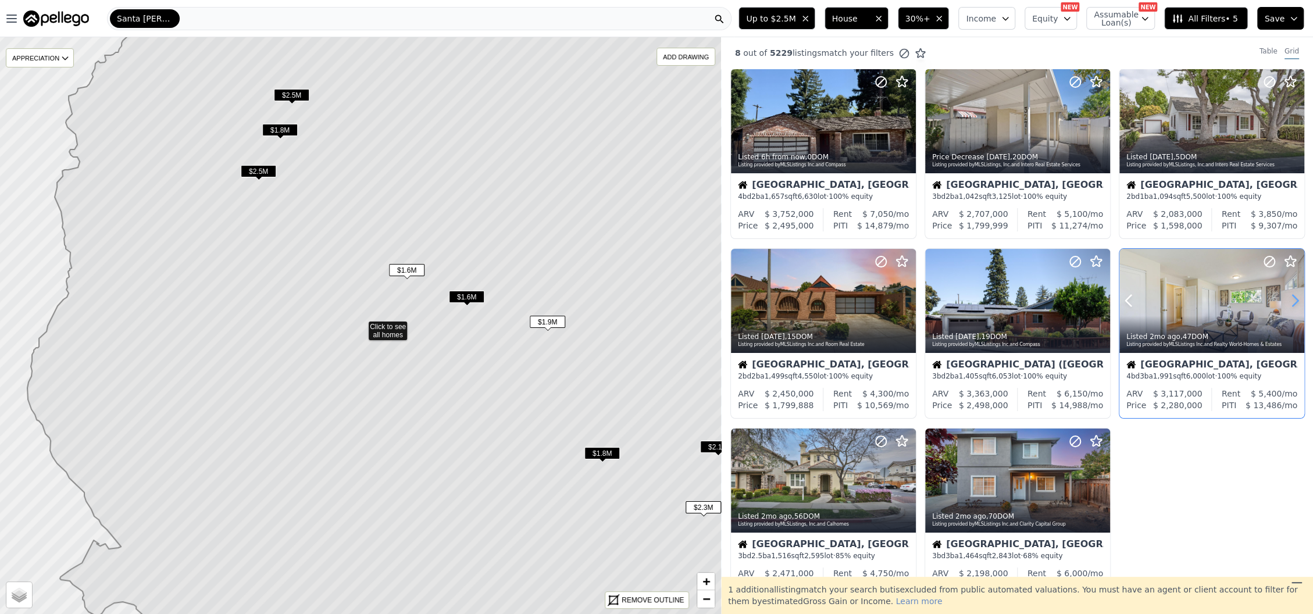
click at [1286, 301] on icon at bounding box center [1295, 300] width 19 height 19
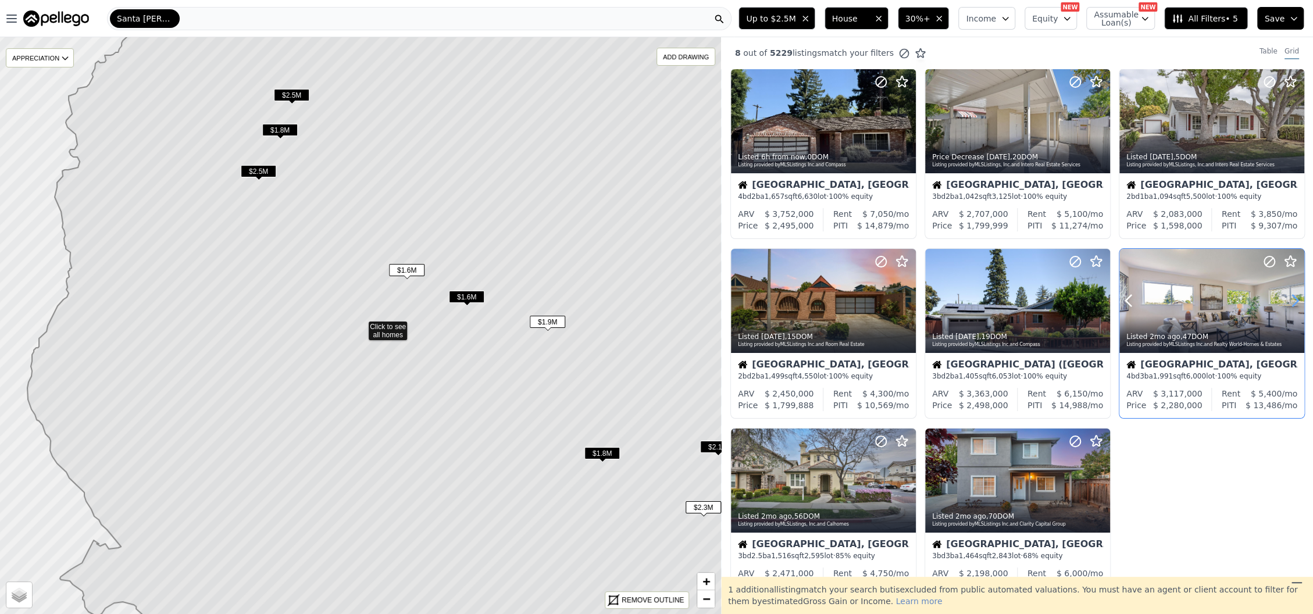
click at [1286, 301] on icon at bounding box center [1295, 300] width 19 height 19
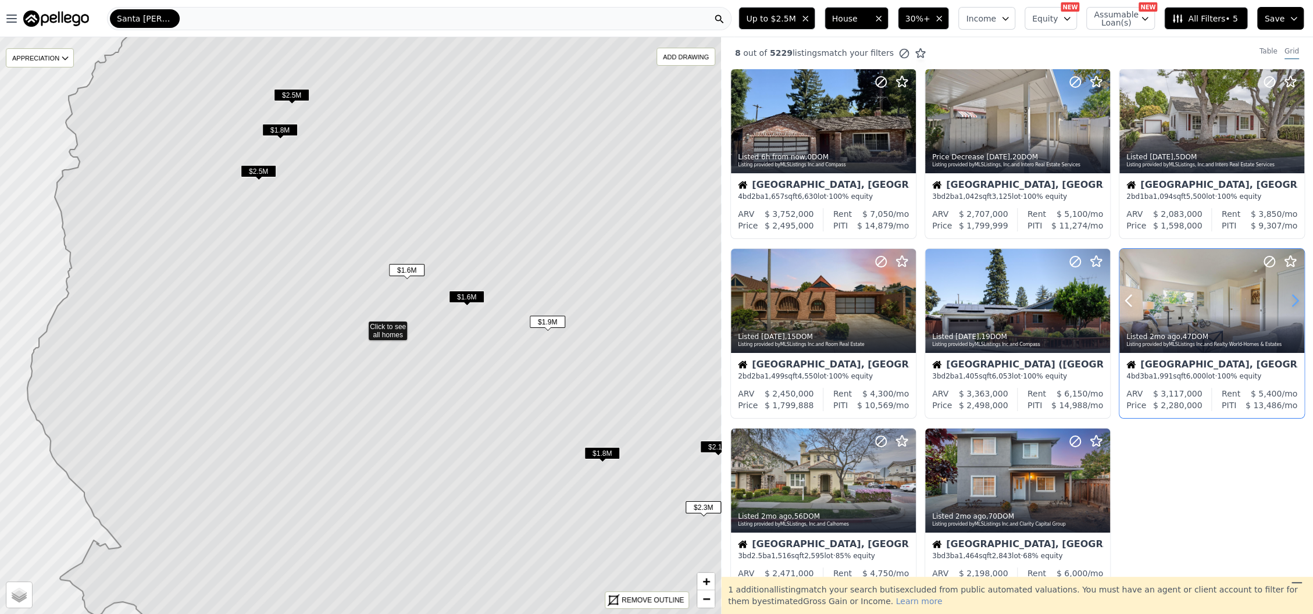
click at [1286, 299] on icon at bounding box center [1295, 300] width 19 height 19
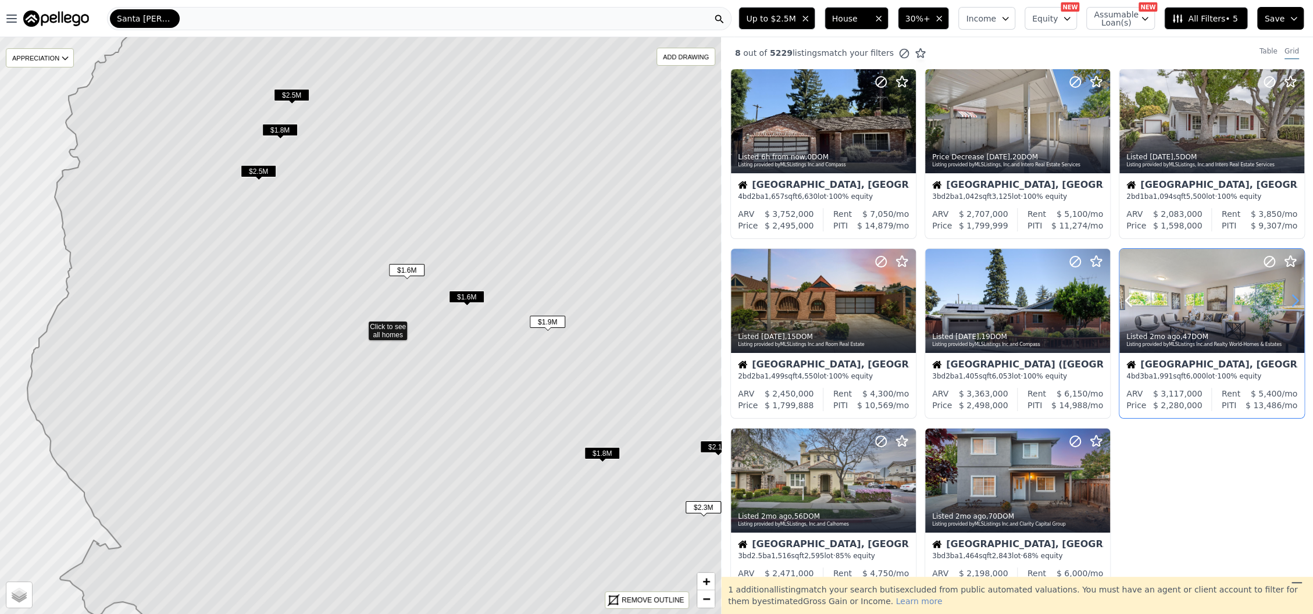
click at [1286, 299] on icon at bounding box center [1295, 300] width 19 height 19
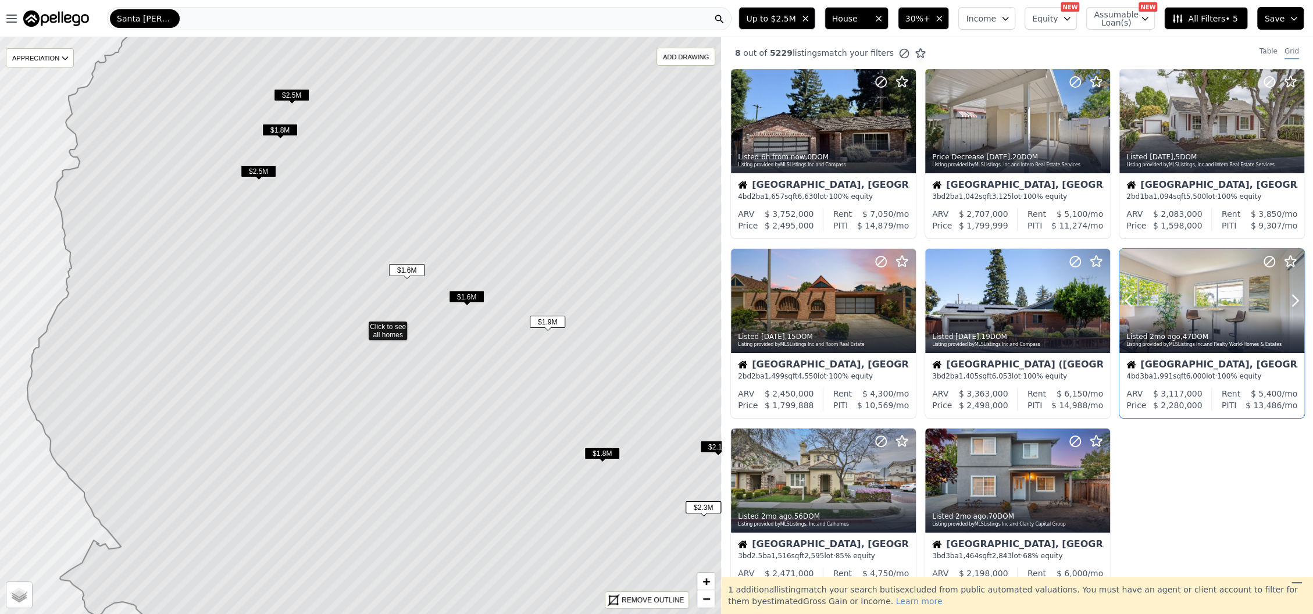
click at [1175, 320] on div at bounding box center [1211, 326] width 185 height 21
click at [904, 299] on icon at bounding box center [906, 300] width 19 height 19
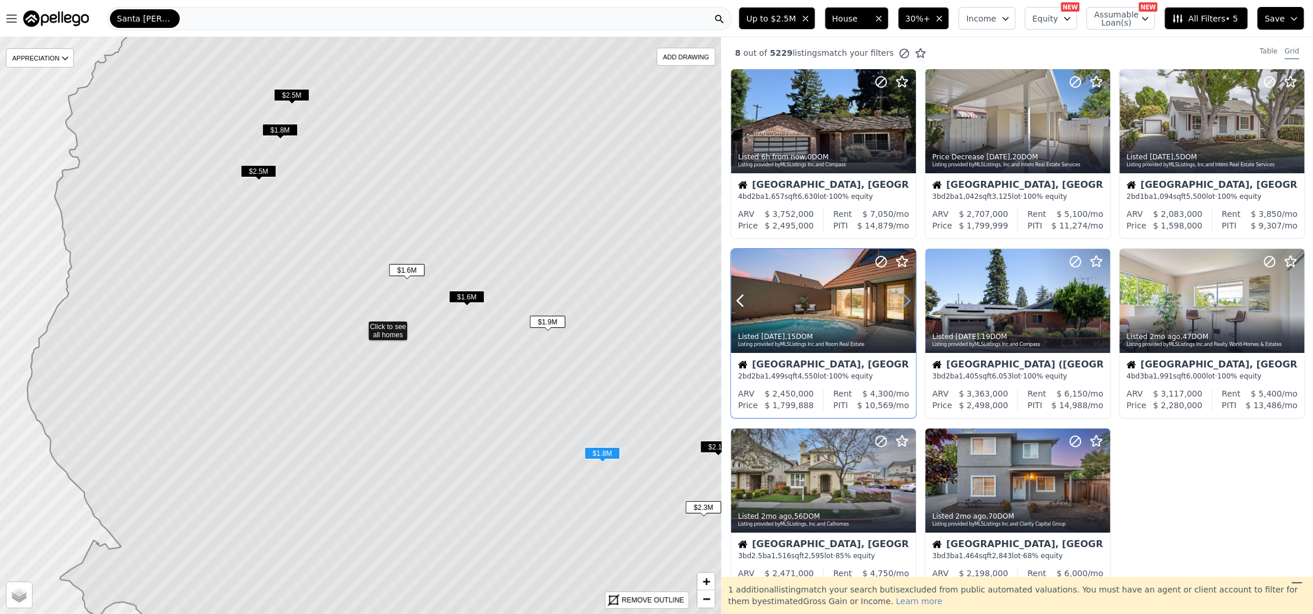
click at [904, 299] on icon at bounding box center [906, 300] width 19 height 19
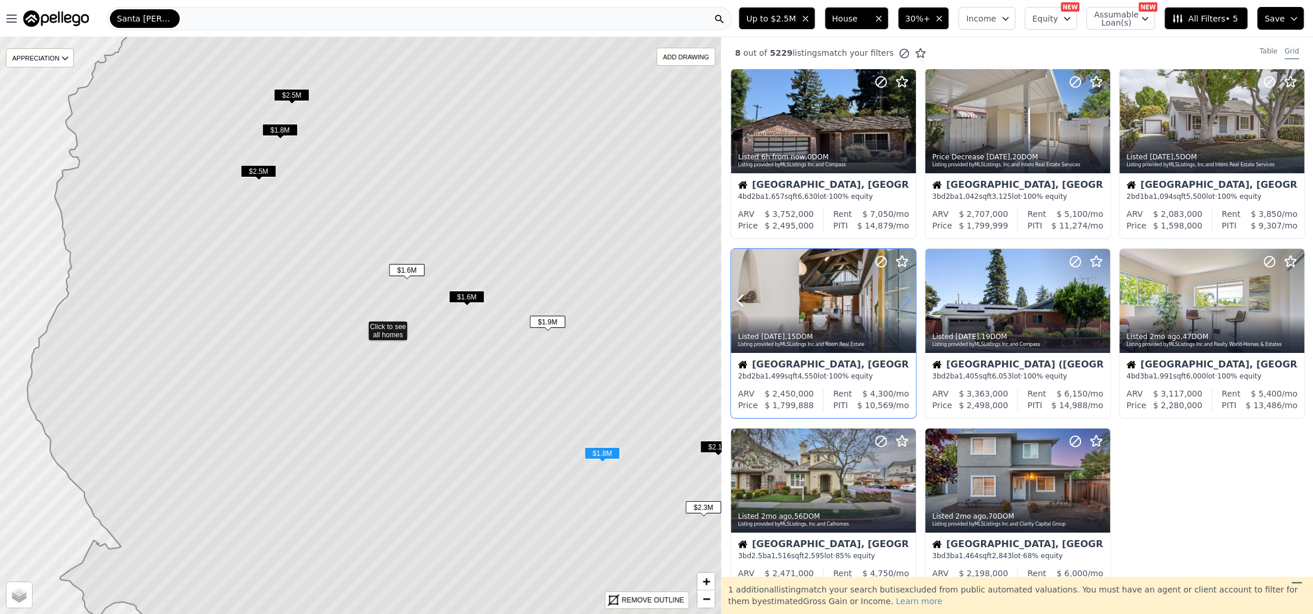
click at [904, 299] on icon at bounding box center [906, 300] width 19 height 19
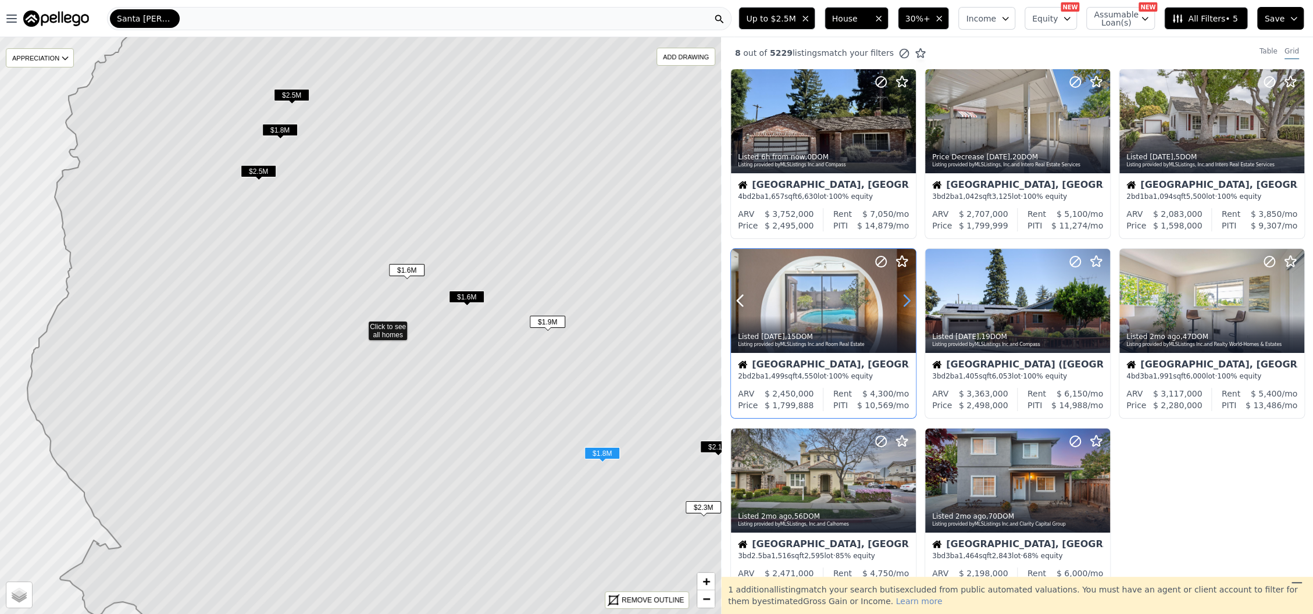
click at [904, 299] on icon at bounding box center [906, 300] width 19 height 19
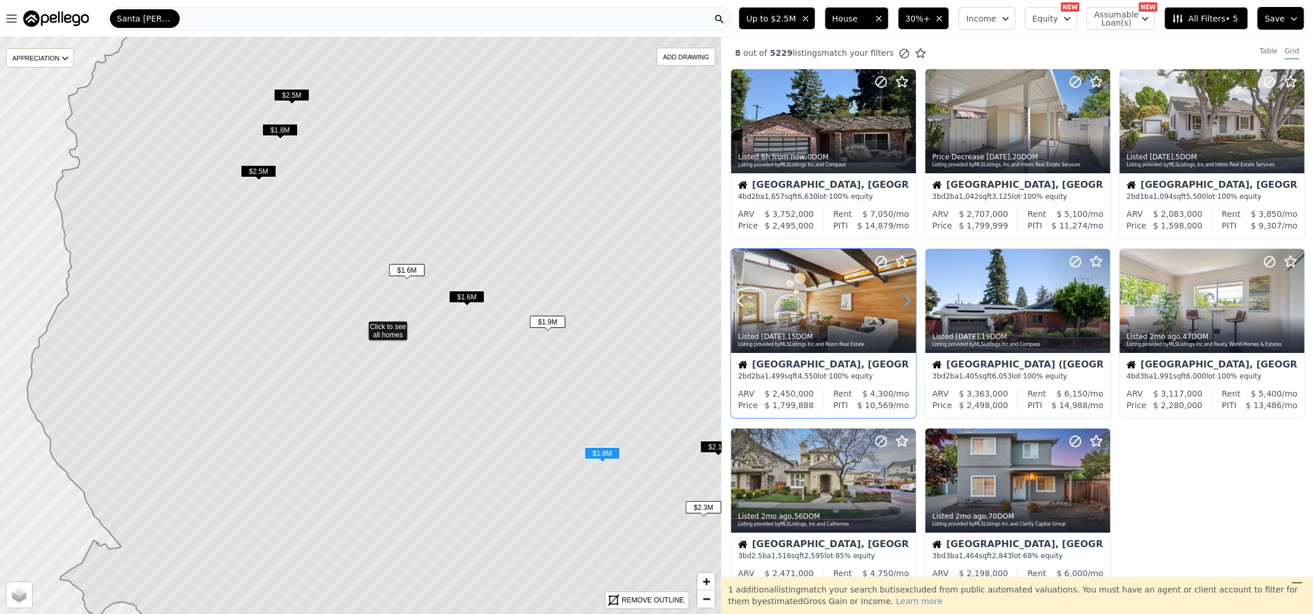
click at [904, 299] on icon at bounding box center [906, 300] width 19 height 19
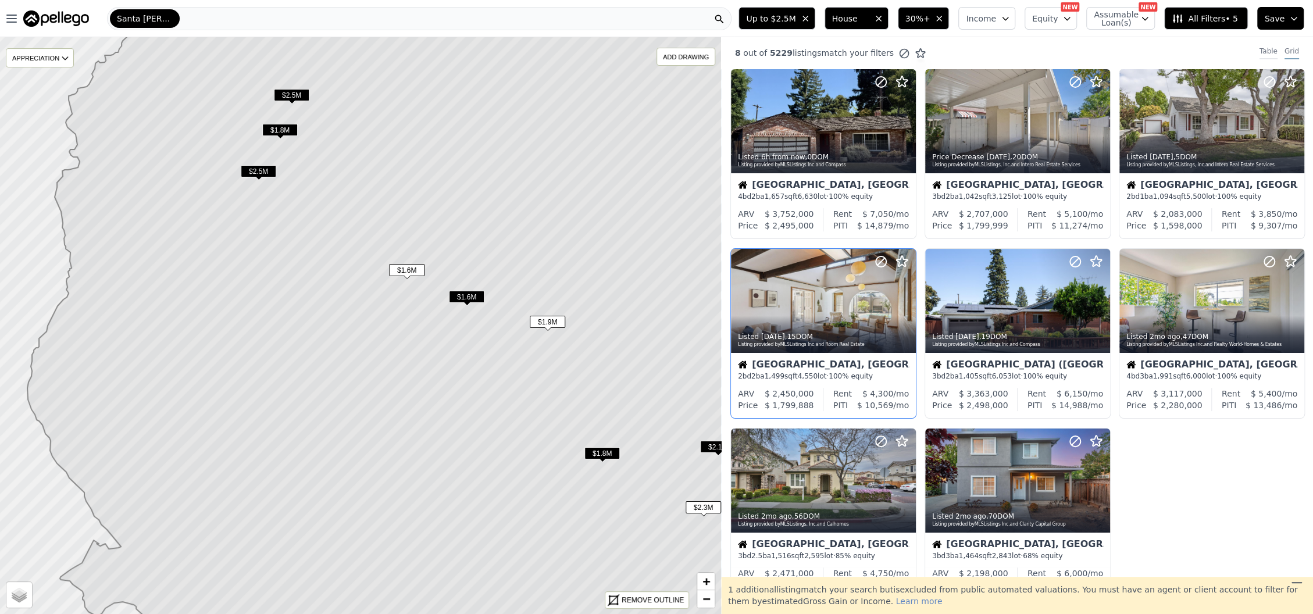
click at [1260, 51] on div "Table" at bounding box center [1269, 53] width 18 height 13
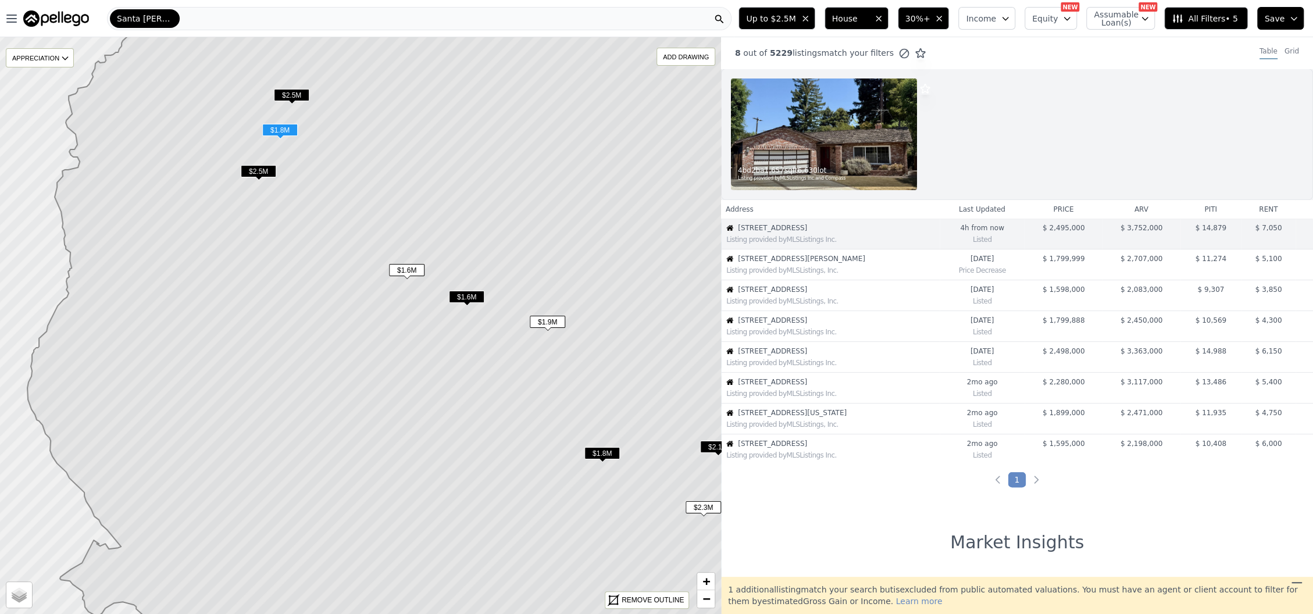
click at [1043, 257] on span "$ 1,799,999" at bounding box center [1064, 259] width 42 height 8
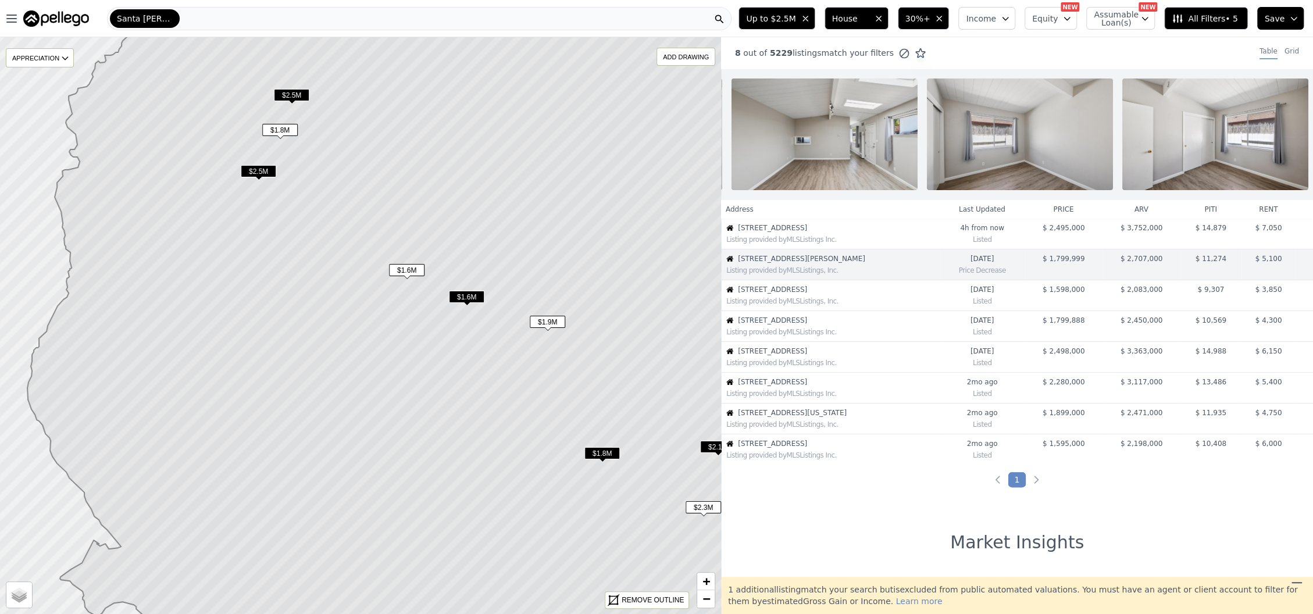
scroll to position [0, 3358]
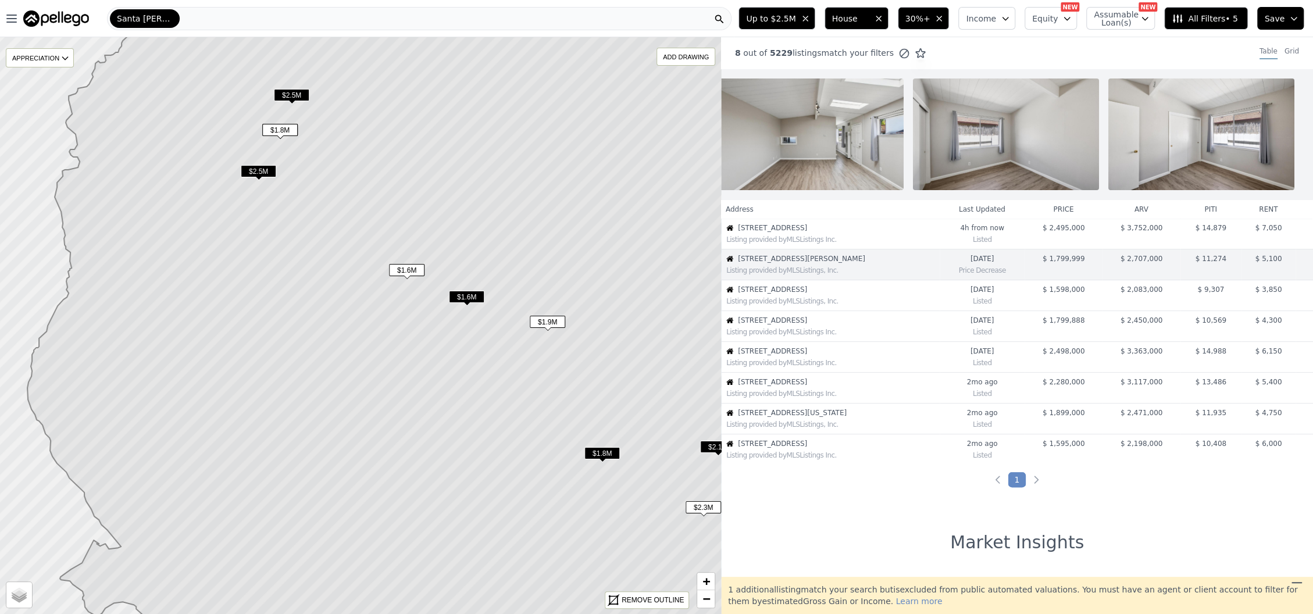
click at [763, 263] on span "[STREET_ADDRESS][PERSON_NAME]" at bounding box center [838, 258] width 201 height 9
click at [758, 263] on span "[STREET_ADDRESS][PERSON_NAME]" at bounding box center [838, 258] width 201 height 9
click at [848, 275] on div "Listing provided by MLSListings, Inc." at bounding box center [832, 270] width 213 height 9
click at [958, 275] on div "Price Decrease" at bounding box center [982, 269] width 76 height 12
click at [1258, 263] on span "$ 5,100" at bounding box center [1268, 259] width 27 height 8
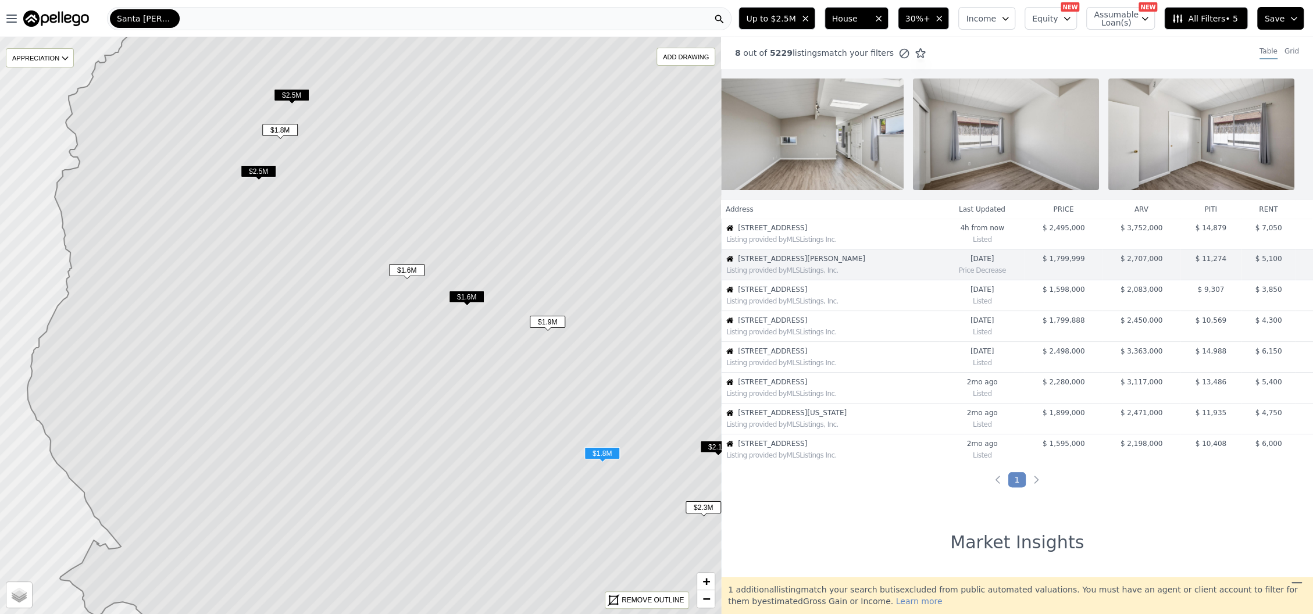
click at [783, 325] on span "509 Crater Lake Ct" at bounding box center [838, 320] width 201 height 9
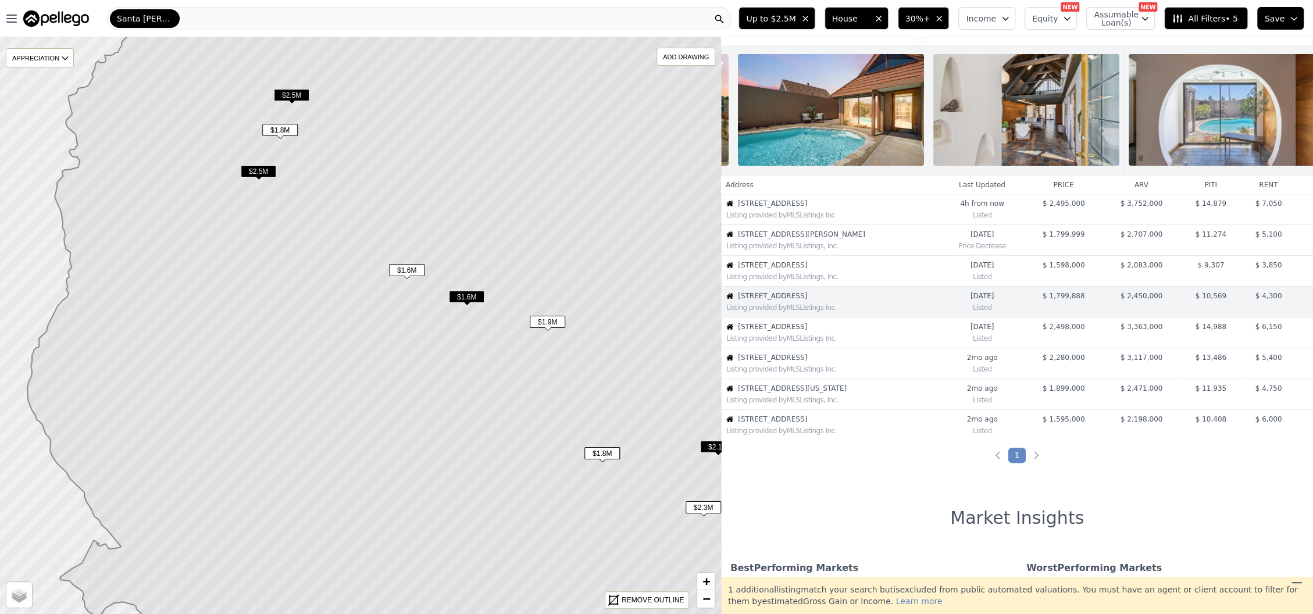
scroll to position [0, 0]
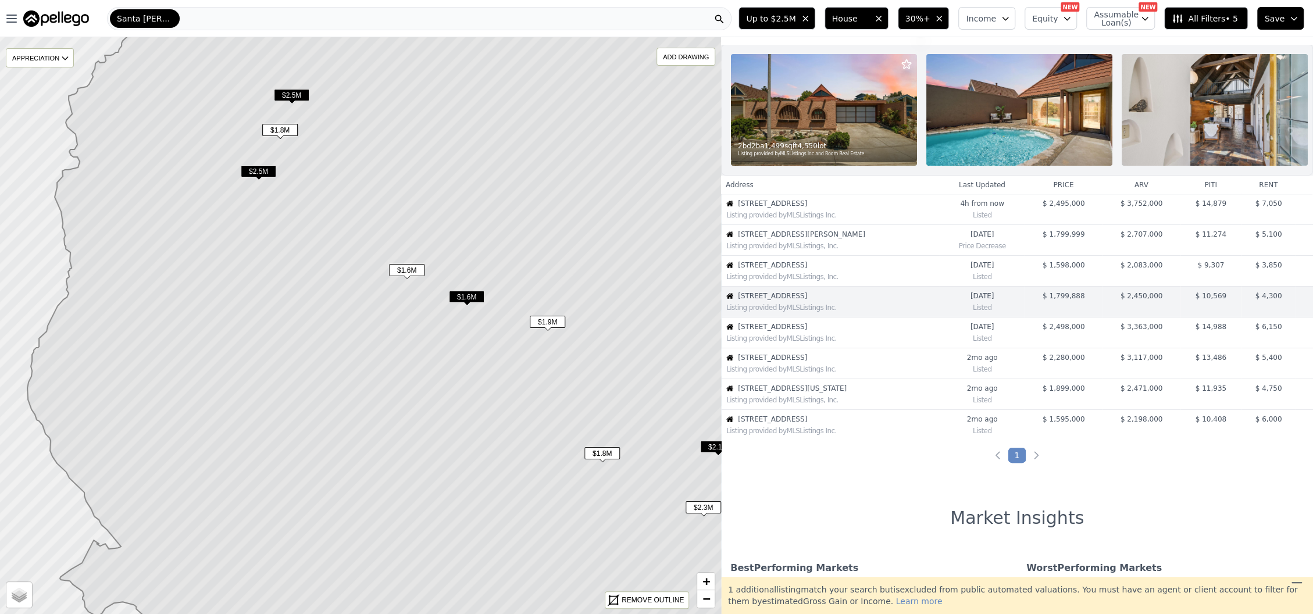
click at [782, 239] on span "[STREET_ADDRESS][PERSON_NAME]" at bounding box center [838, 234] width 201 height 9
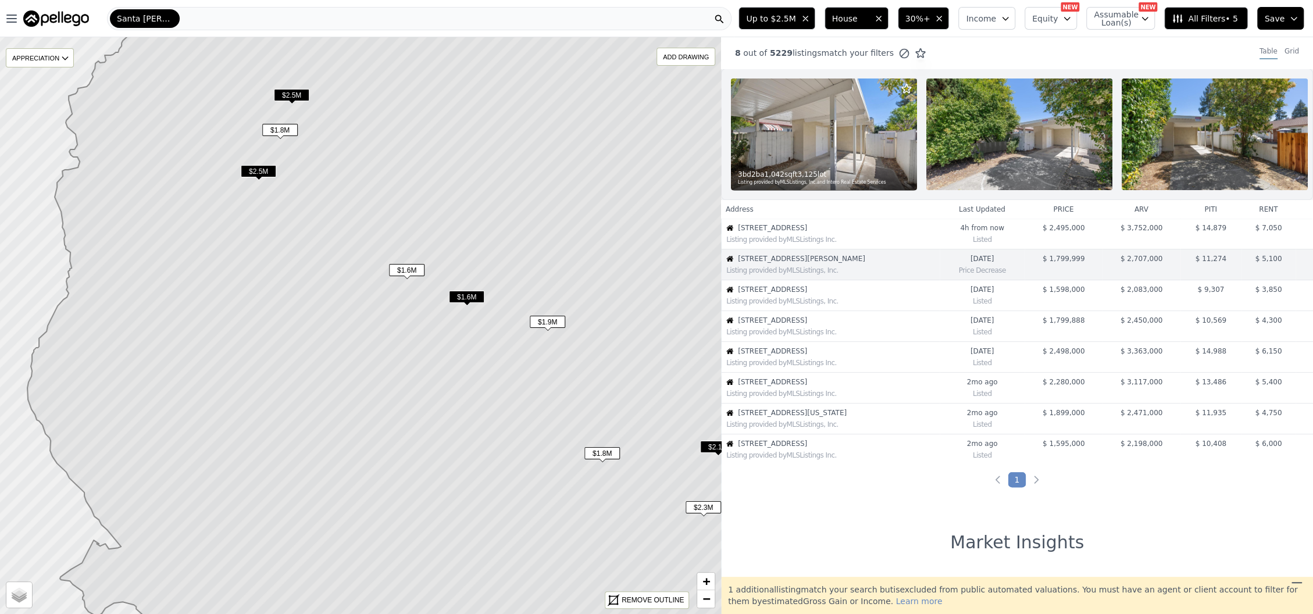
click at [818, 144] on img at bounding box center [824, 135] width 186 height 112
click at [776, 325] on span "509 Crater Lake Ct" at bounding box center [838, 320] width 201 height 9
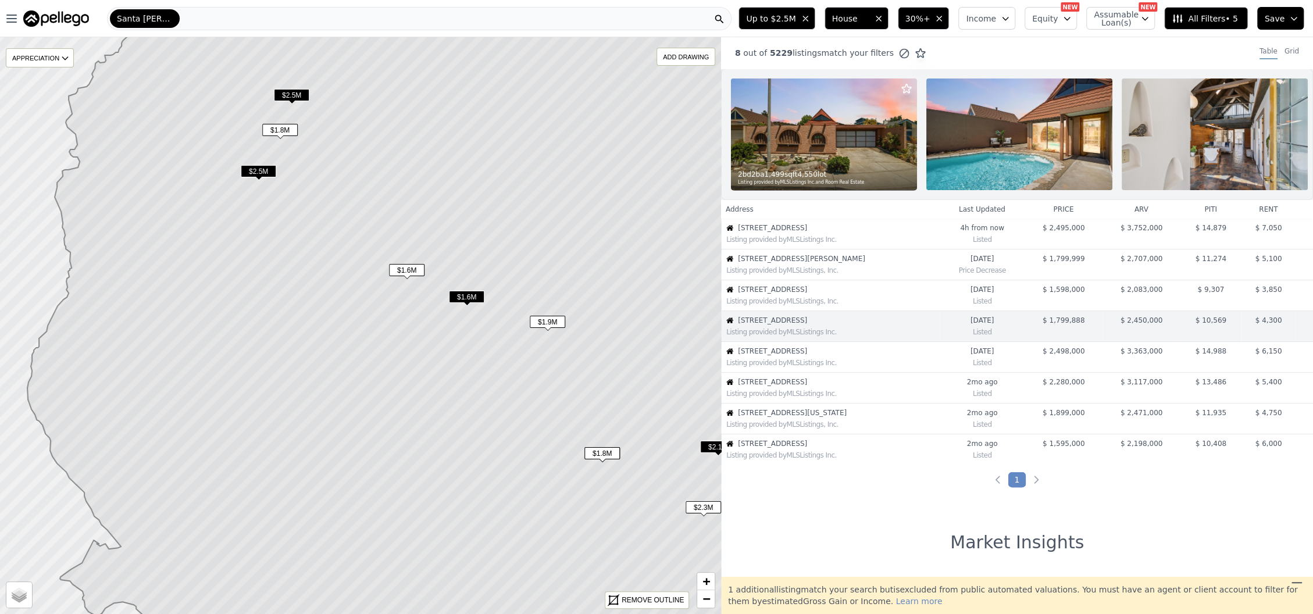
scroll to position [24, 0]
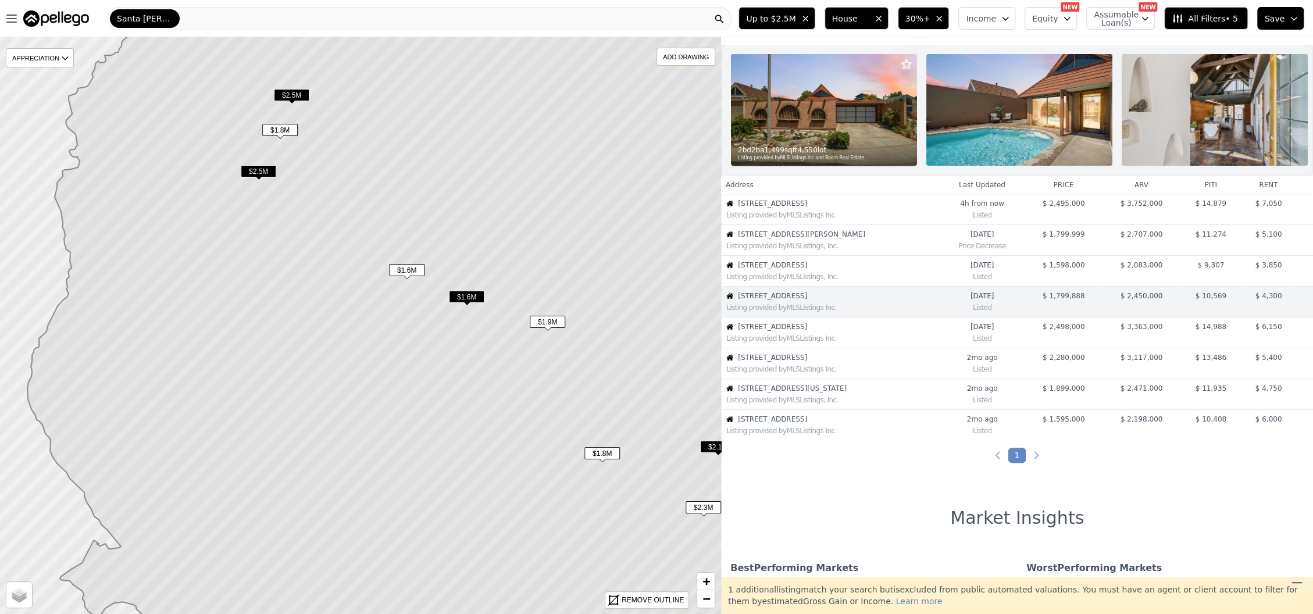
click at [824, 99] on img at bounding box center [824, 110] width 186 height 112
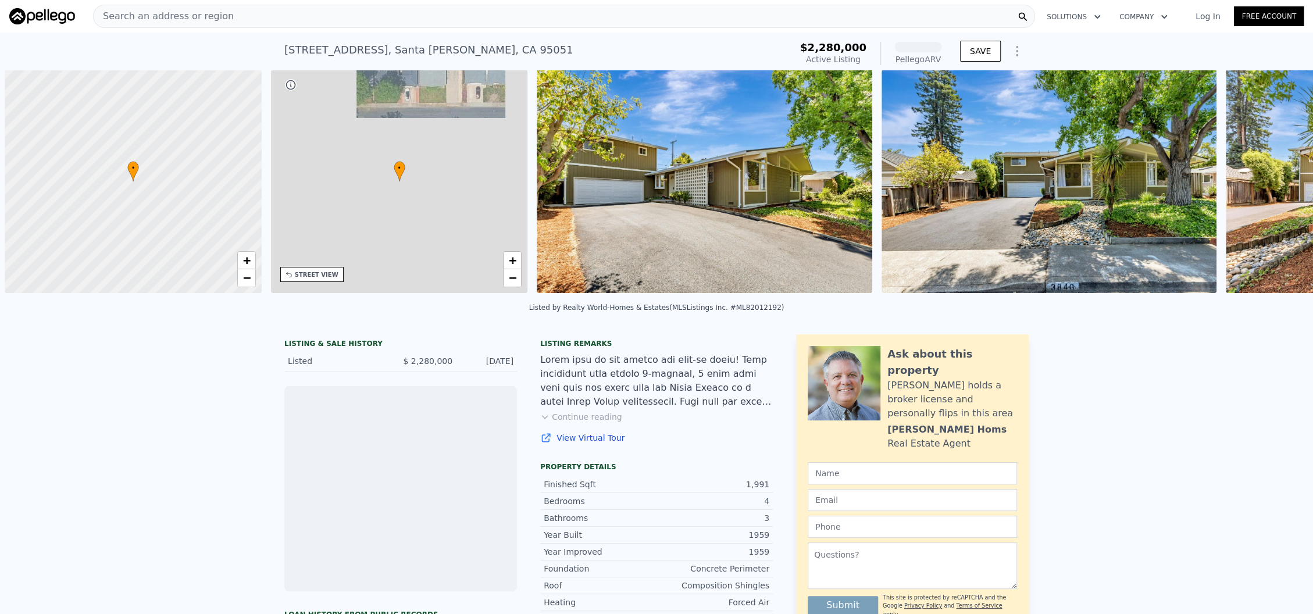
scroll to position [0, 4]
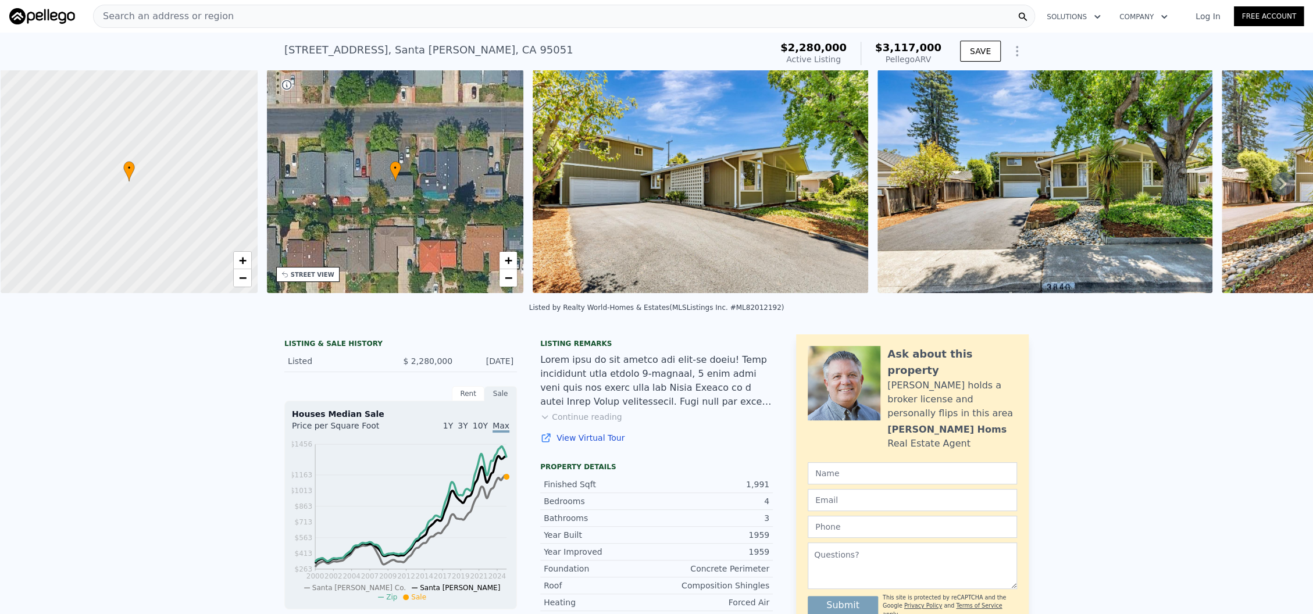
click at [1019, 113] on img at bounding box center [1045, 181] width 336 height 223
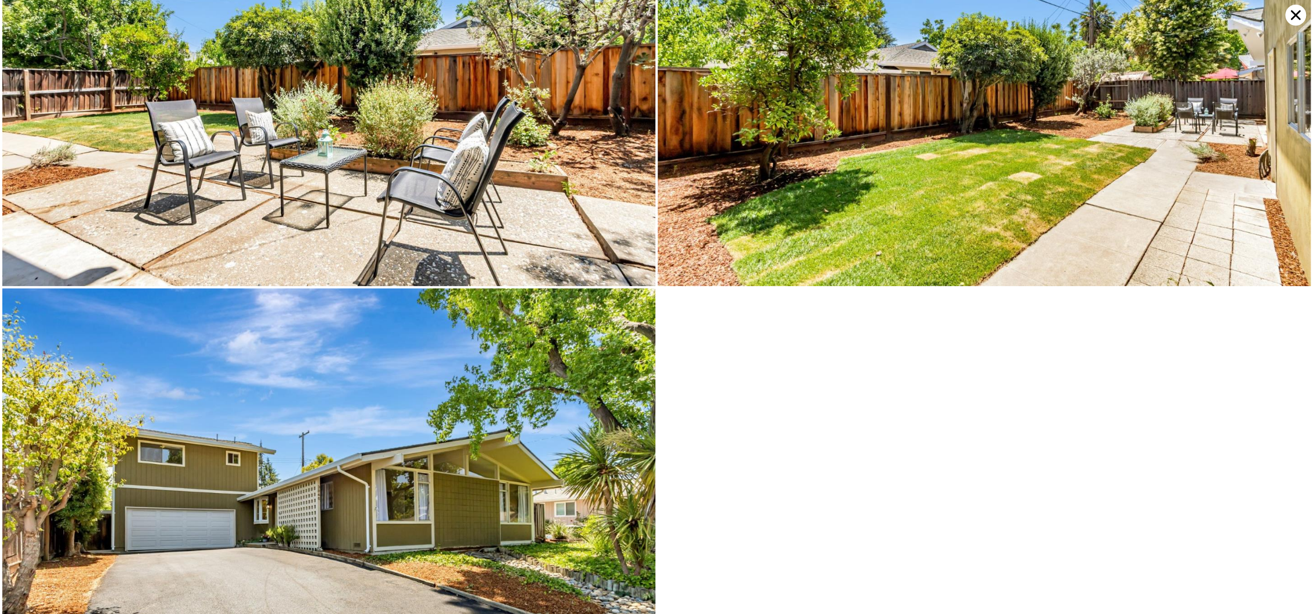
scroll to position [11080, 0]
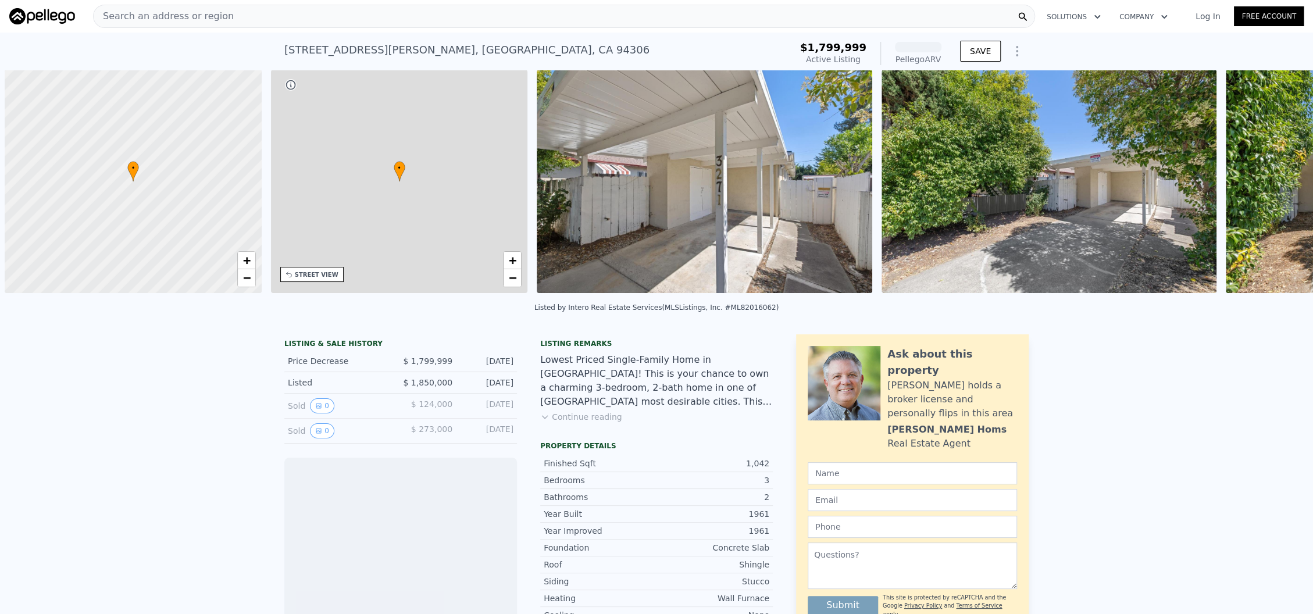
scroll to position [0, 4]
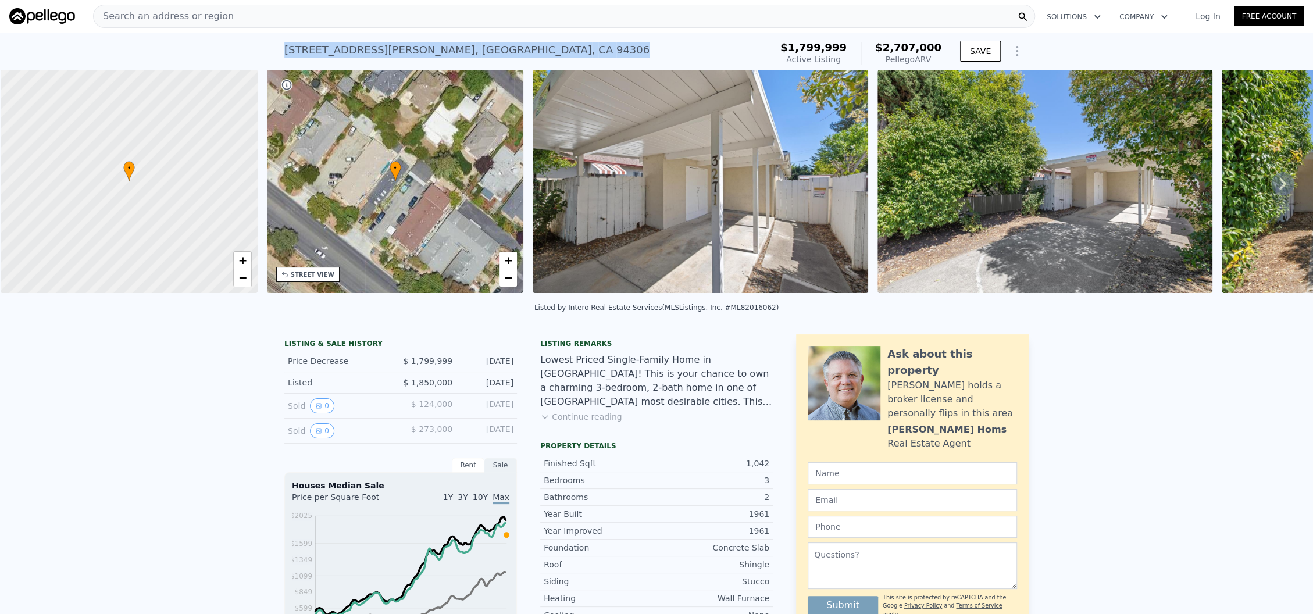
drag, startPoint x: 441, startPoint y: 52, endPoint x: 263, endPoint y: 56, distance: 178.0
click at [263, 56] on div "[STREET_ADDRESS][PERSON_NAME] Active at $1.800m (~ARV $2.707m ) $1,799,999 Acti…" at bounding box center [656, 51] width 1313 height 37
copy div "[STREET_ADDRESS][PERSON_NAME]"
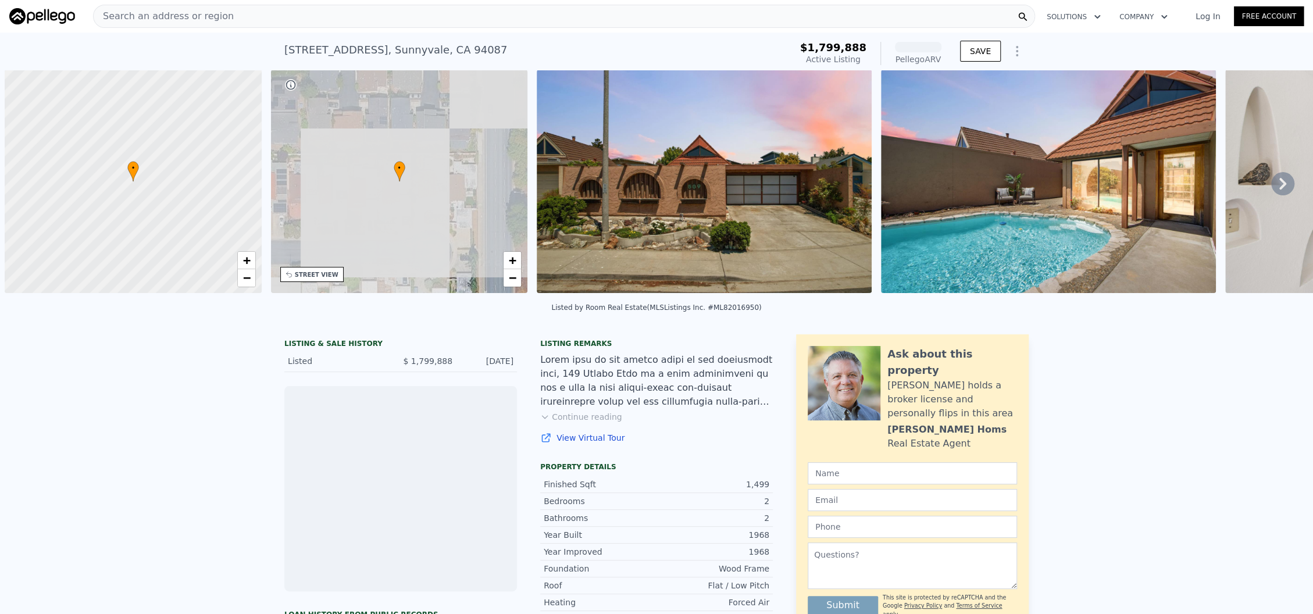
scroll to position [0, 4]
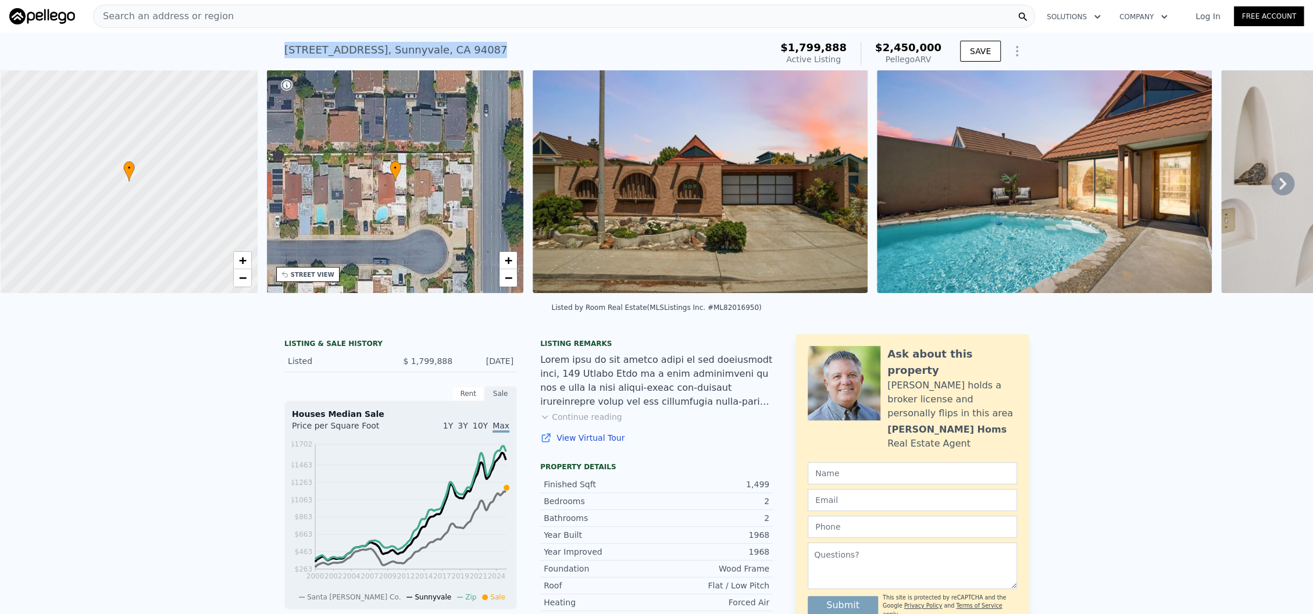
drag, startPoint x: 476, startPoint y: 47, endPoint x: 268, endPoint y: 62, distance: 208.7
click at [268, 62] on div "509 Crater Lake Ct , Sunnyvale , CA 94087 Active at $1.800m (~ARV $2.450m ) $1,…" at bounding box center [656, 51] width 1313 height 37
copy div "509 Crater Lake Ct , Sunnyvale , CA 94087"
